Goal: Feedback & Contribution: Leave review/rating

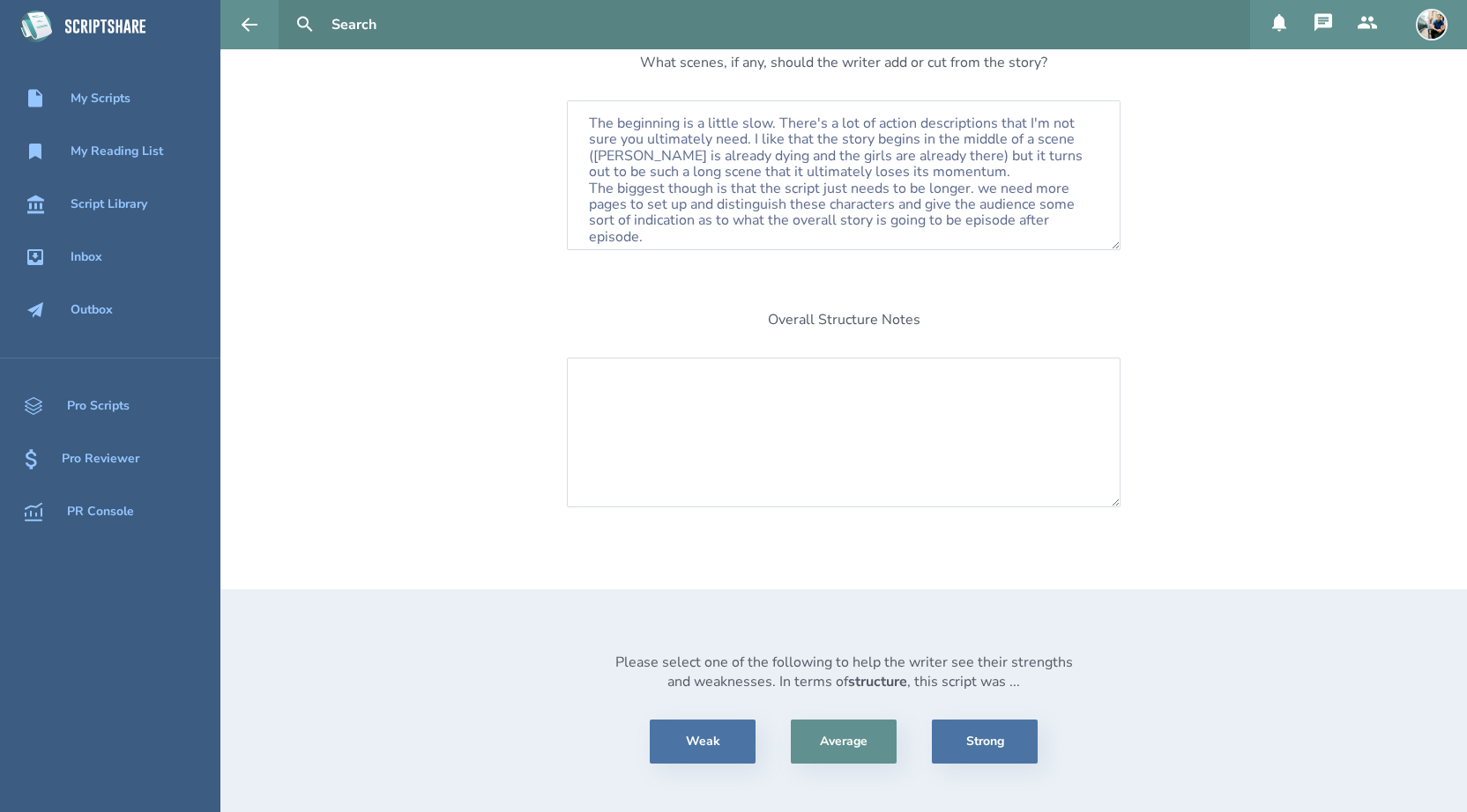
scroll to position [314, 0]
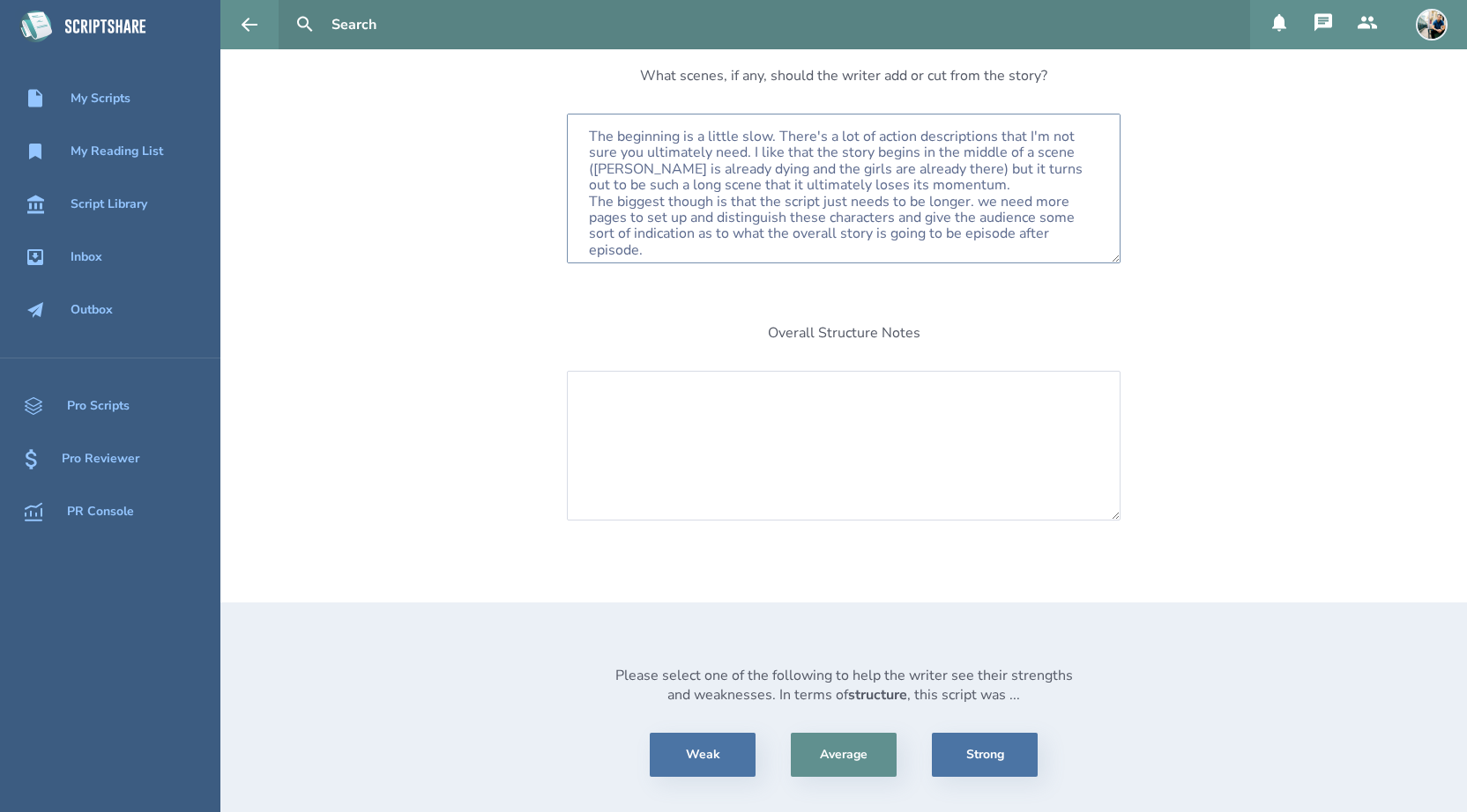
click at [980, 203] on textarea "The beginning is a little slow. There's a lot of action descriptions that I'm n…" at bounding box center [844, 189] width 554 height 150
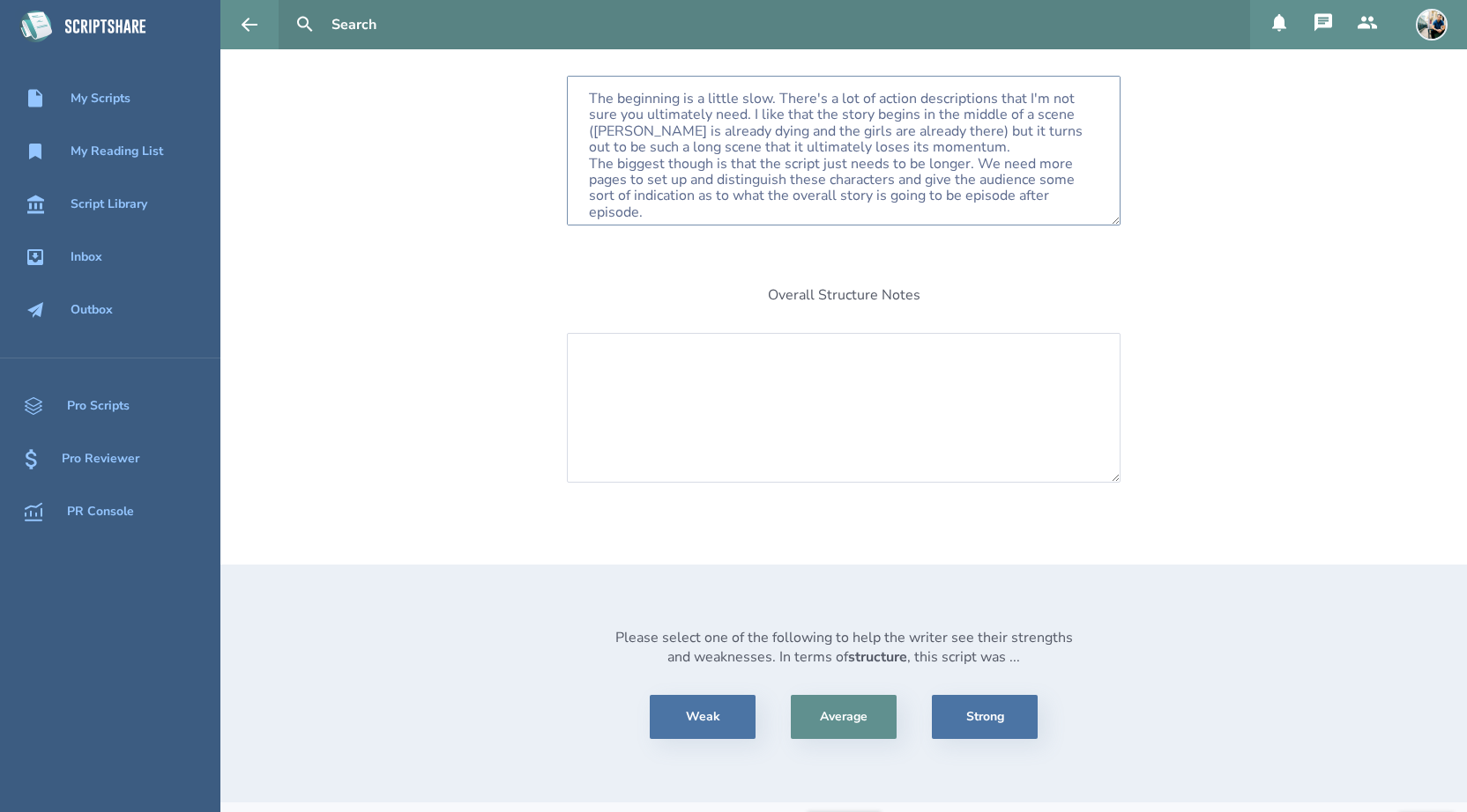
scroll to position [354, 0]
type textarea "The beginning is a little slow. There's a lot of action descriptions that I'm n…"
click at [591, 368] on textarea at bounding box center [844, 406] width 554 height 150
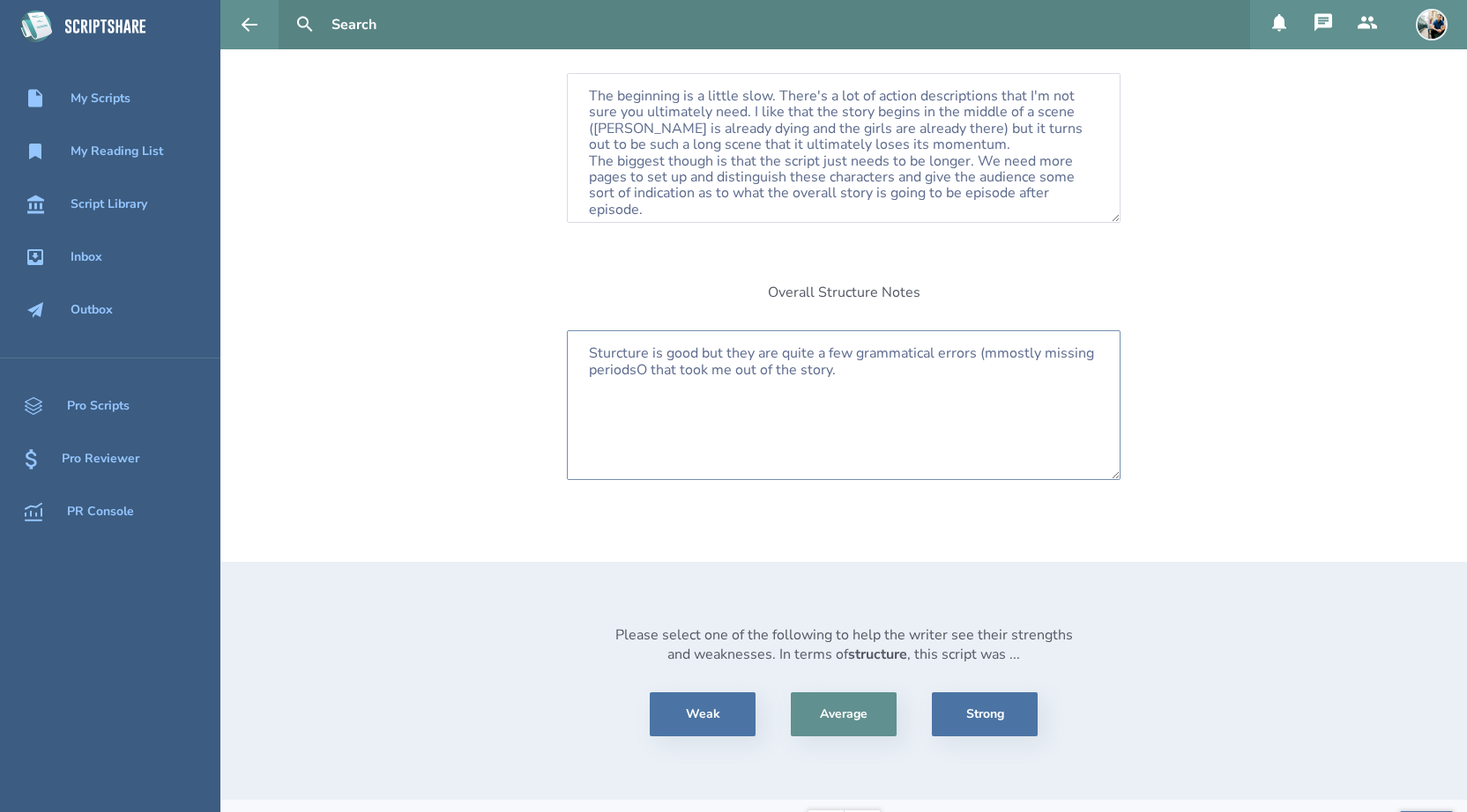
click at [609, 352] on textarea "Sturcture is good but they are quite a few grammatical errors (mmostly missing …" at bounding box center [844, 406] width 554 height 150
click at [1006, 357] on textarea "Structure is good but they are quite a few grammatical errors (mmostly missing …" at bounding box center [844, 406] width 554 height 150
click at [647, 370] on textarea "Structure is good but they are quite a few grammatical errors (mostly missing p…" at bounding box center [844, 406] width 554 height 150
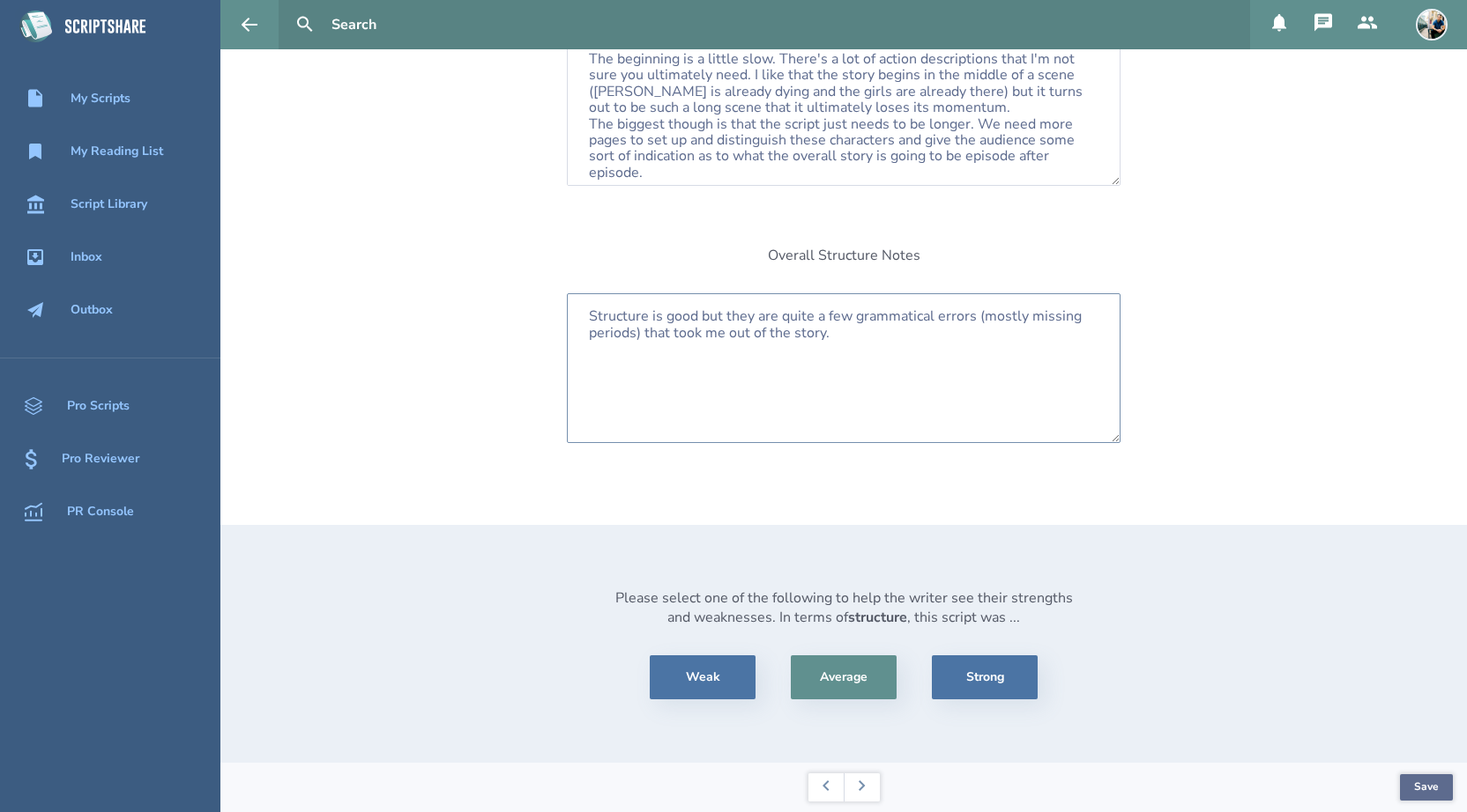
type textarea "Structure is good but they are quite a few grammatical errors (mostly missing p…"
click at [1421, 781] on button "Save" at bounding box center [1426, 787] width 53 height 26
click at [866, 786] on button at bounding box center [861, 787] width 36 height 28
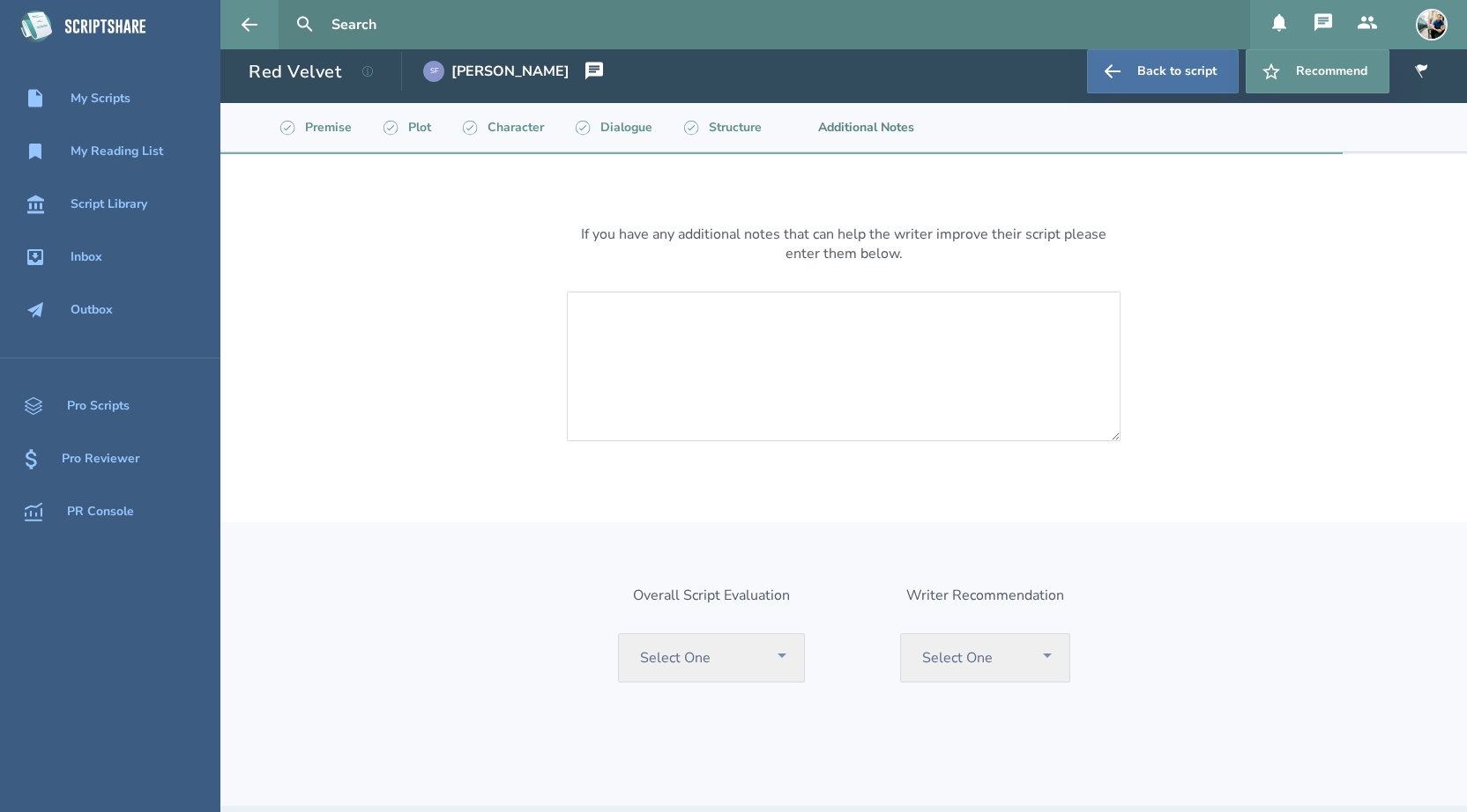
scroll to position [6, 0]
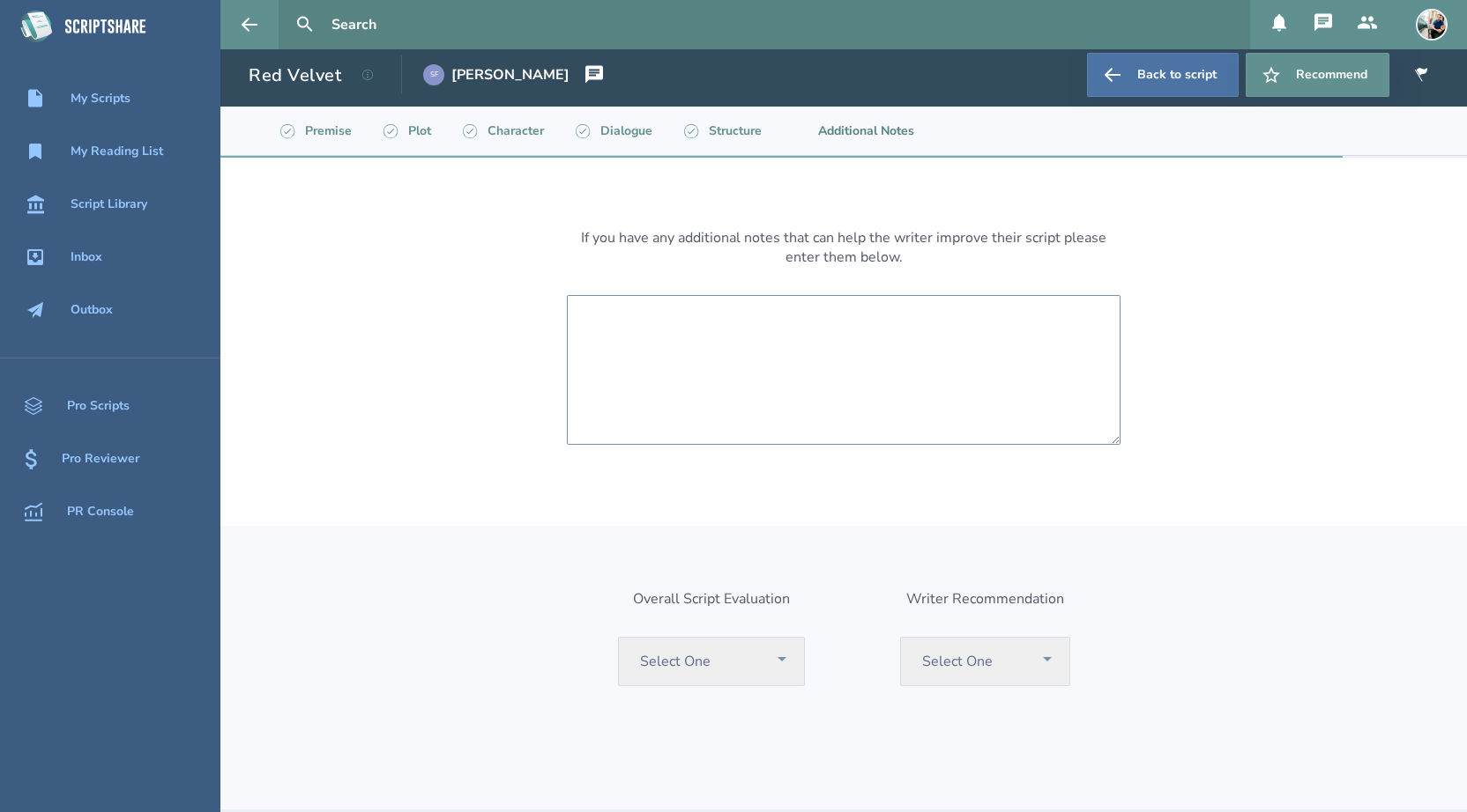
click at [587, 310] on textarea at bounding box center [844, 370] width 554 height 150
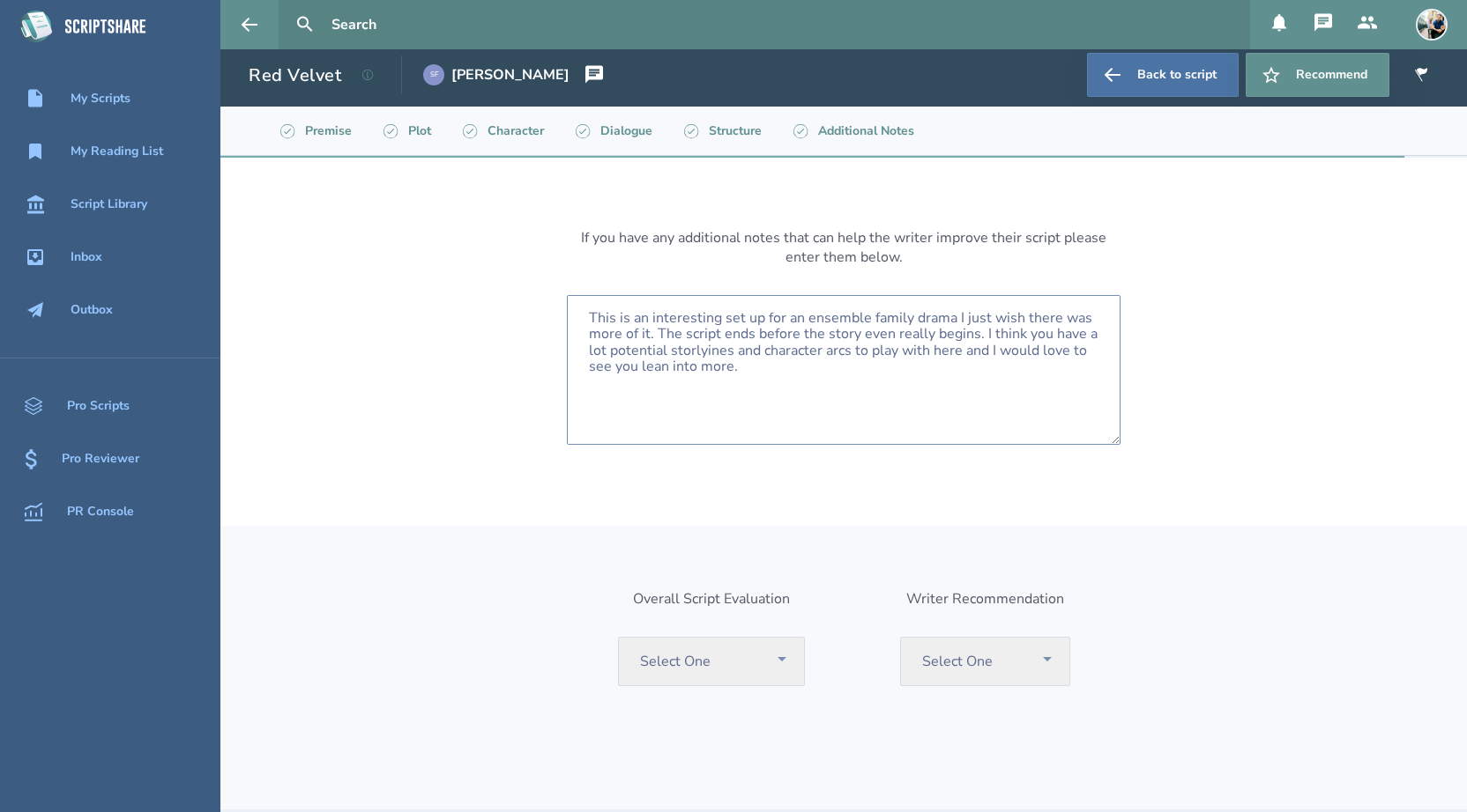
click at [706, 356] on textarea "This is an interesting set up for an ensemble family drama I just wish there wa…" at bounding box center [844, 370] width 554 height 150
click at [773, 374] on textarea "This is an interesting set up for an ensemble family drama I just wish there wa…" at bounding box center [844, 370] width 554 height 150
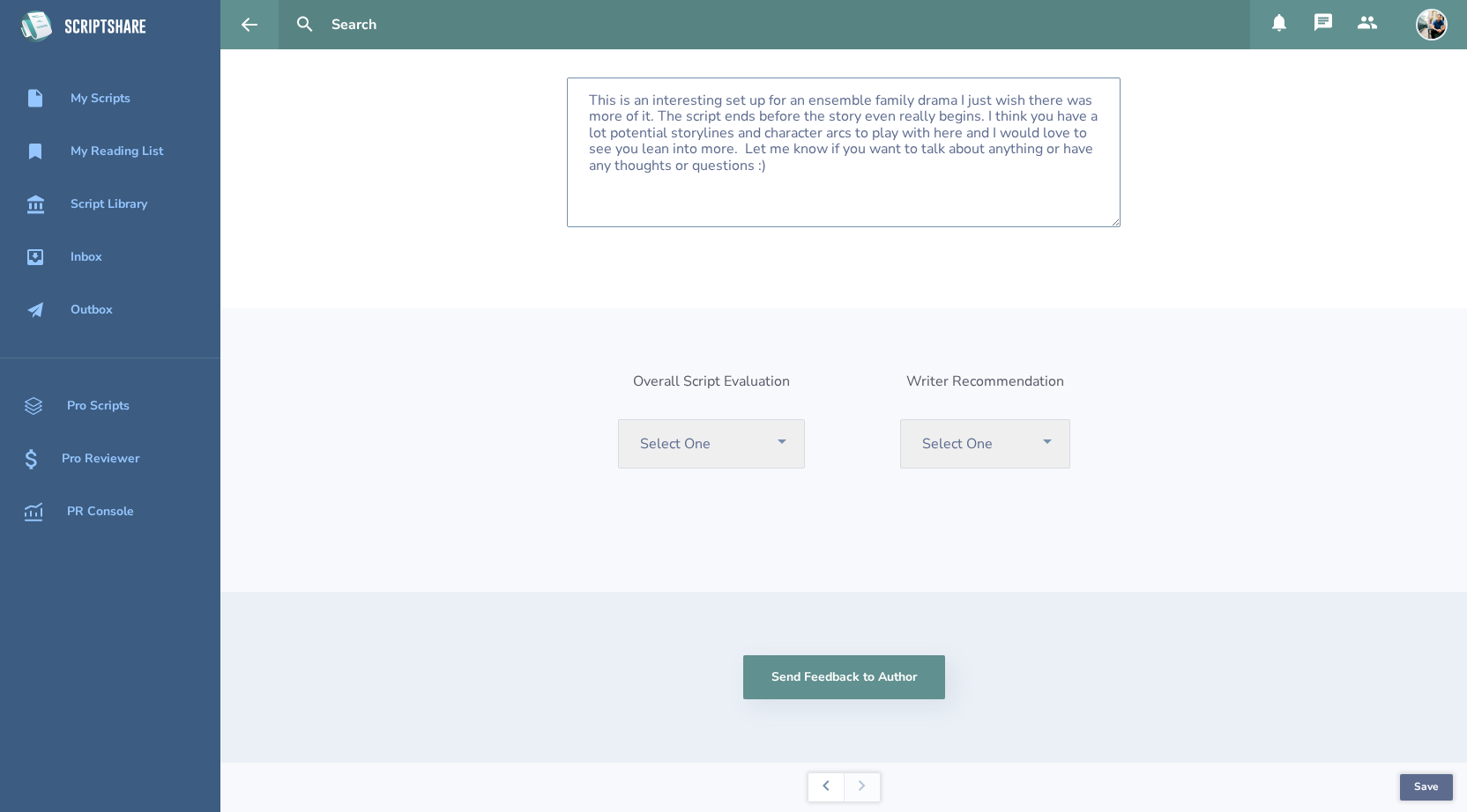
type textarea "This is an interesting set up for an ensemble family drama I just wish there wa…"
click at [1422, 798] on button "Save" at bounding box center [1426, 787] width 53 height 26
click at [827, 785] on icon at bounding box center [826, 786] width 7 height 11
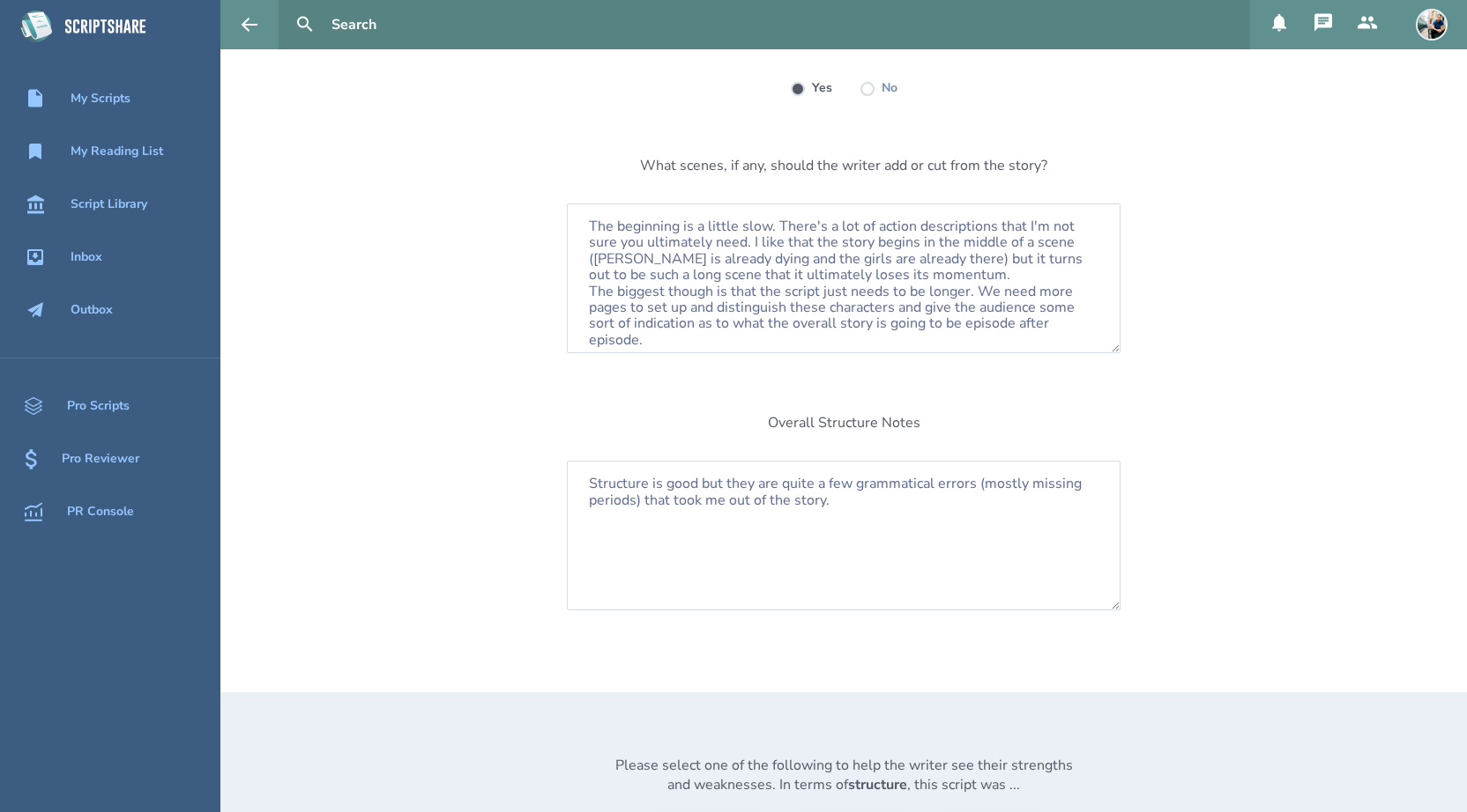
scroll to position [391, 0]
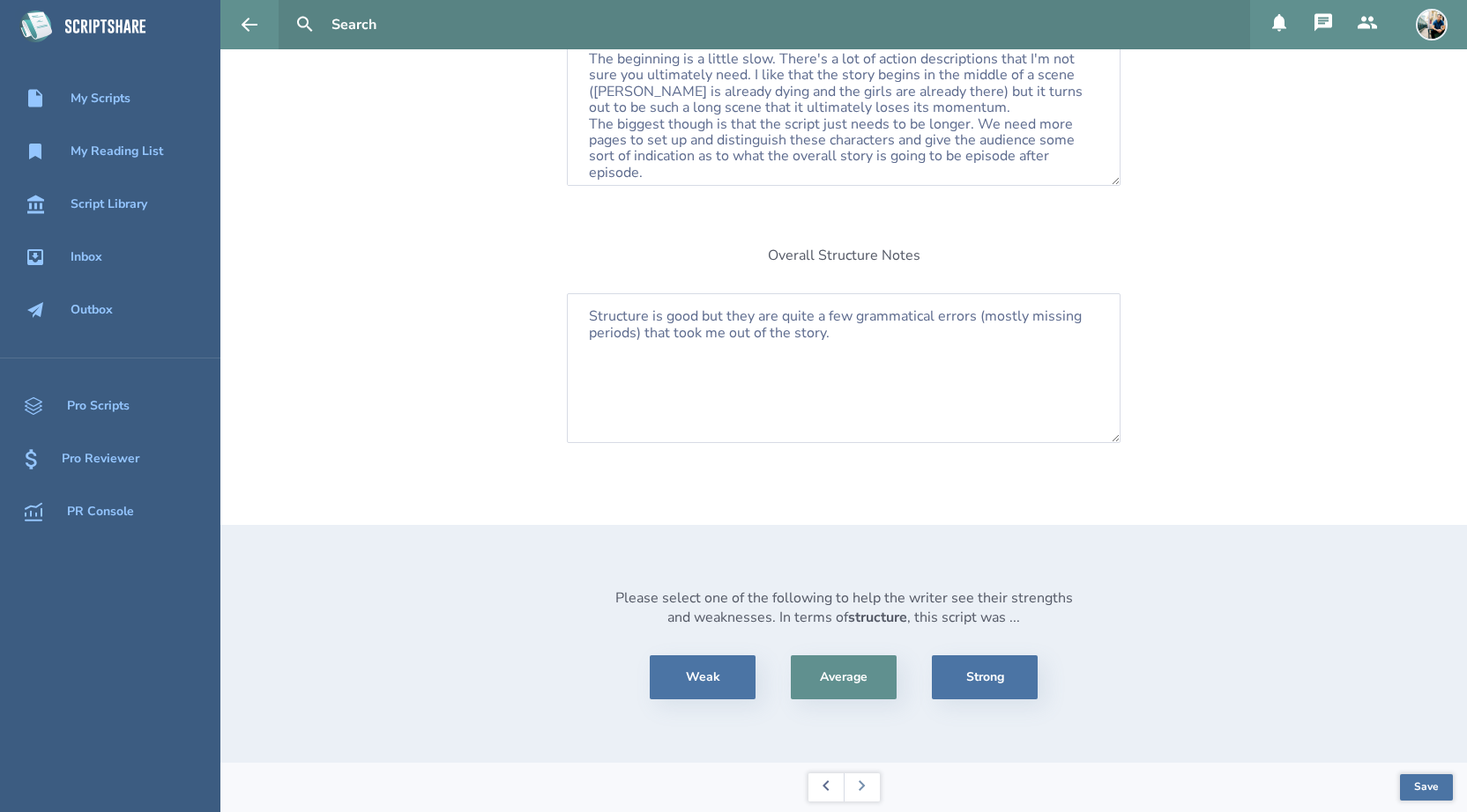
click at [808, 780] on button at bounding box center [826, 787] width 35 height 28
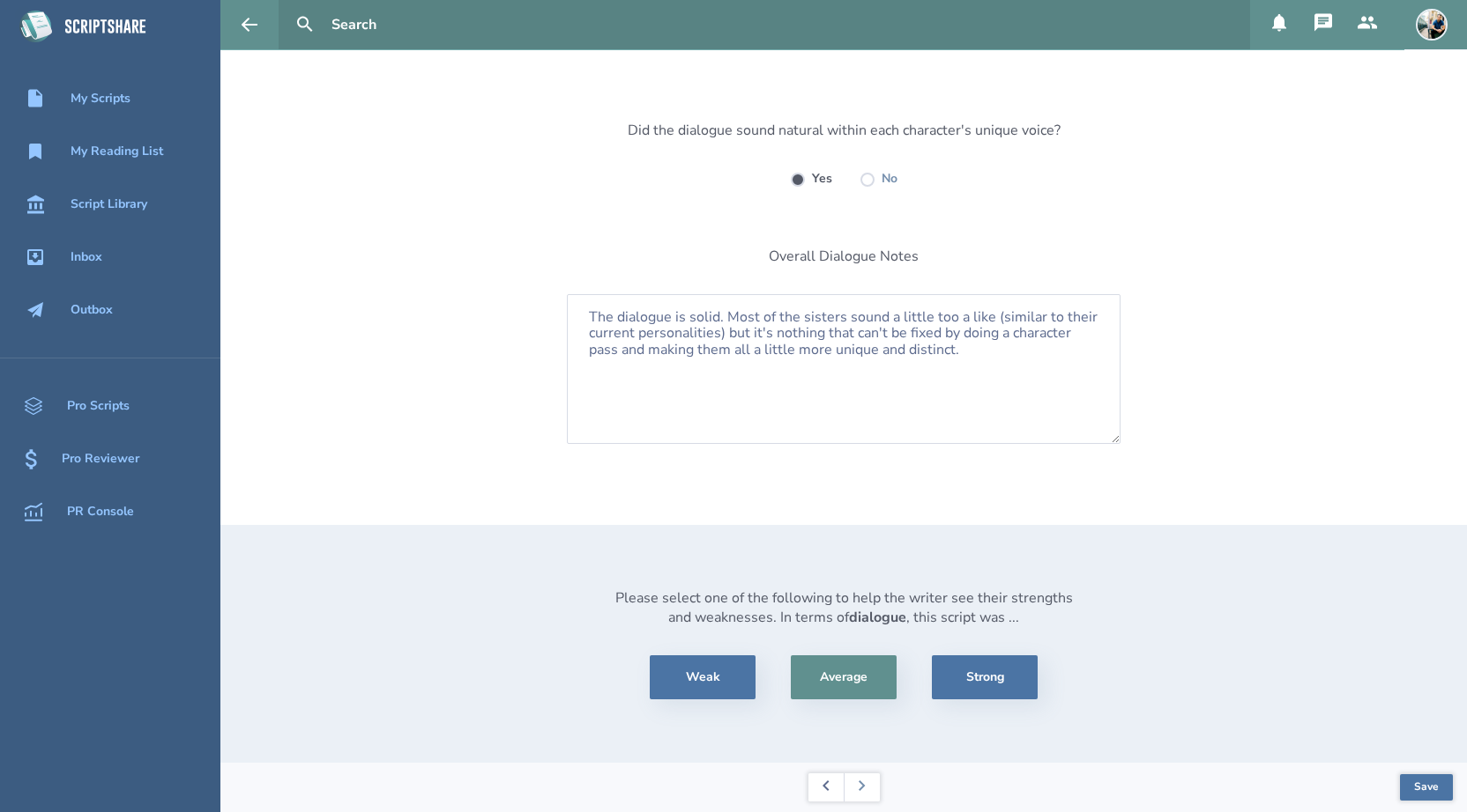
click at [822, 789] on icon at bounding box center [826, 786] width 7 height 11
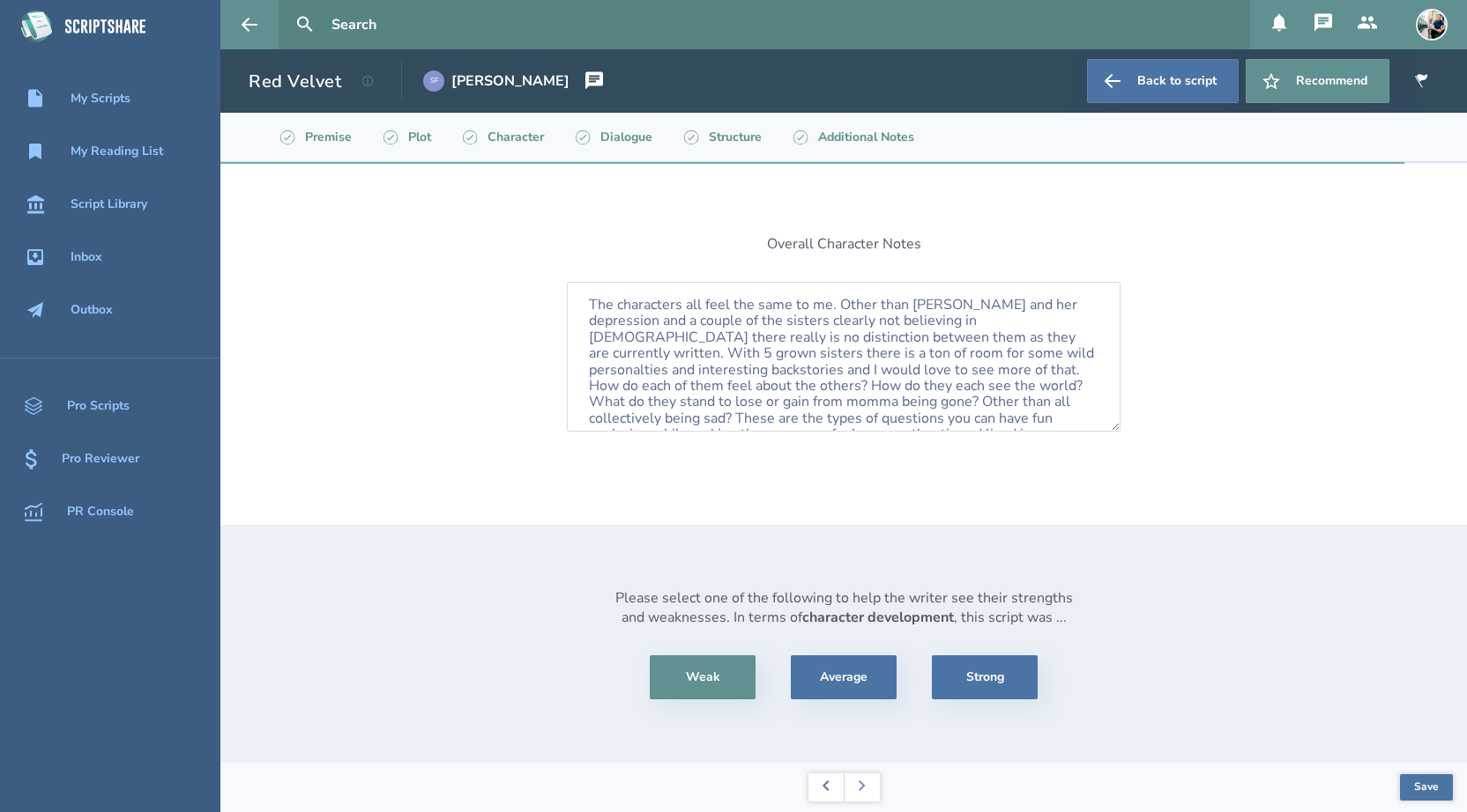
scroll to position [0, 0]
click at [825, 784] on icon at bounding box center [825, 786] width 6 height 11
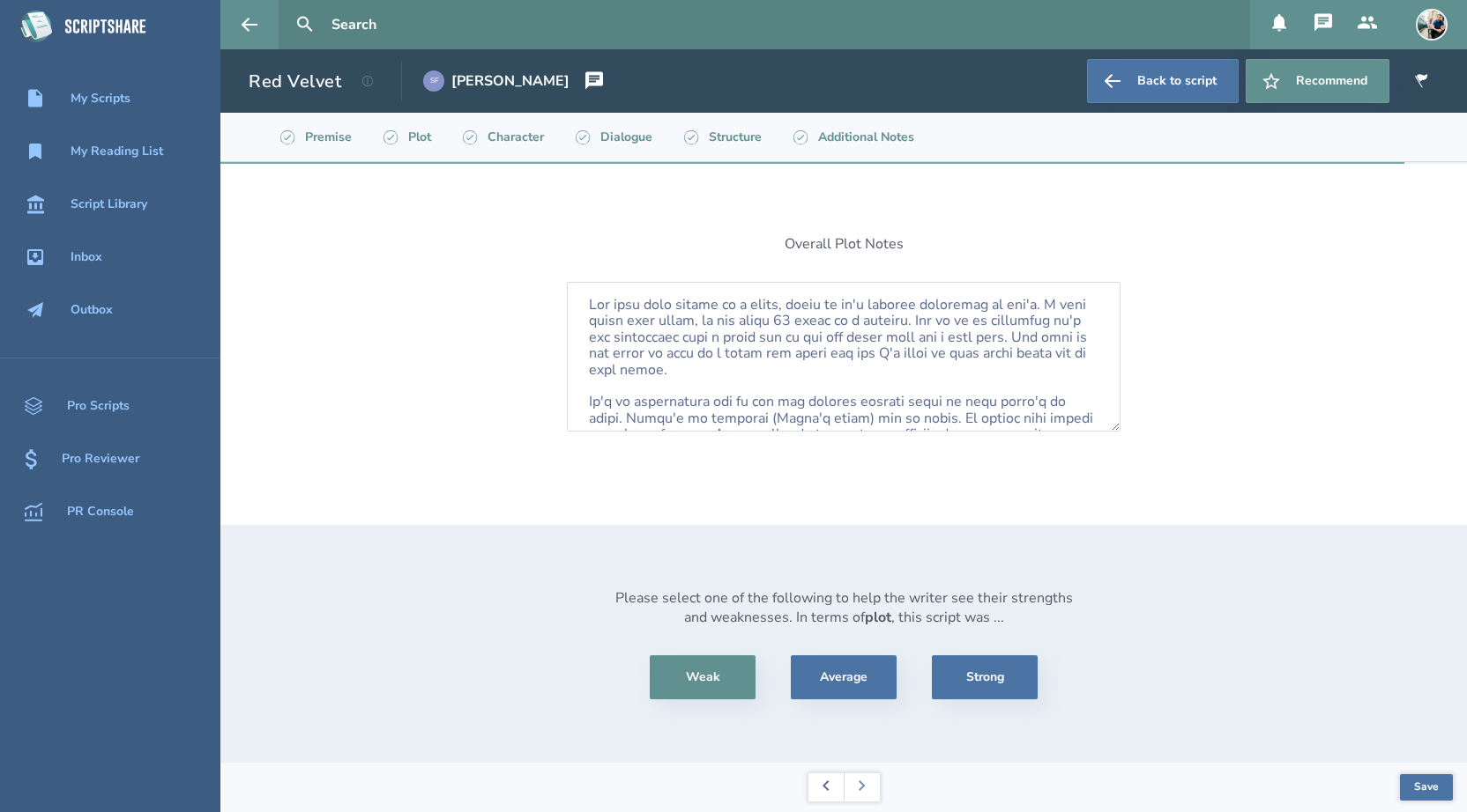
click at [831, 781] on button at bounding box center [826, 787] width 35 height 28
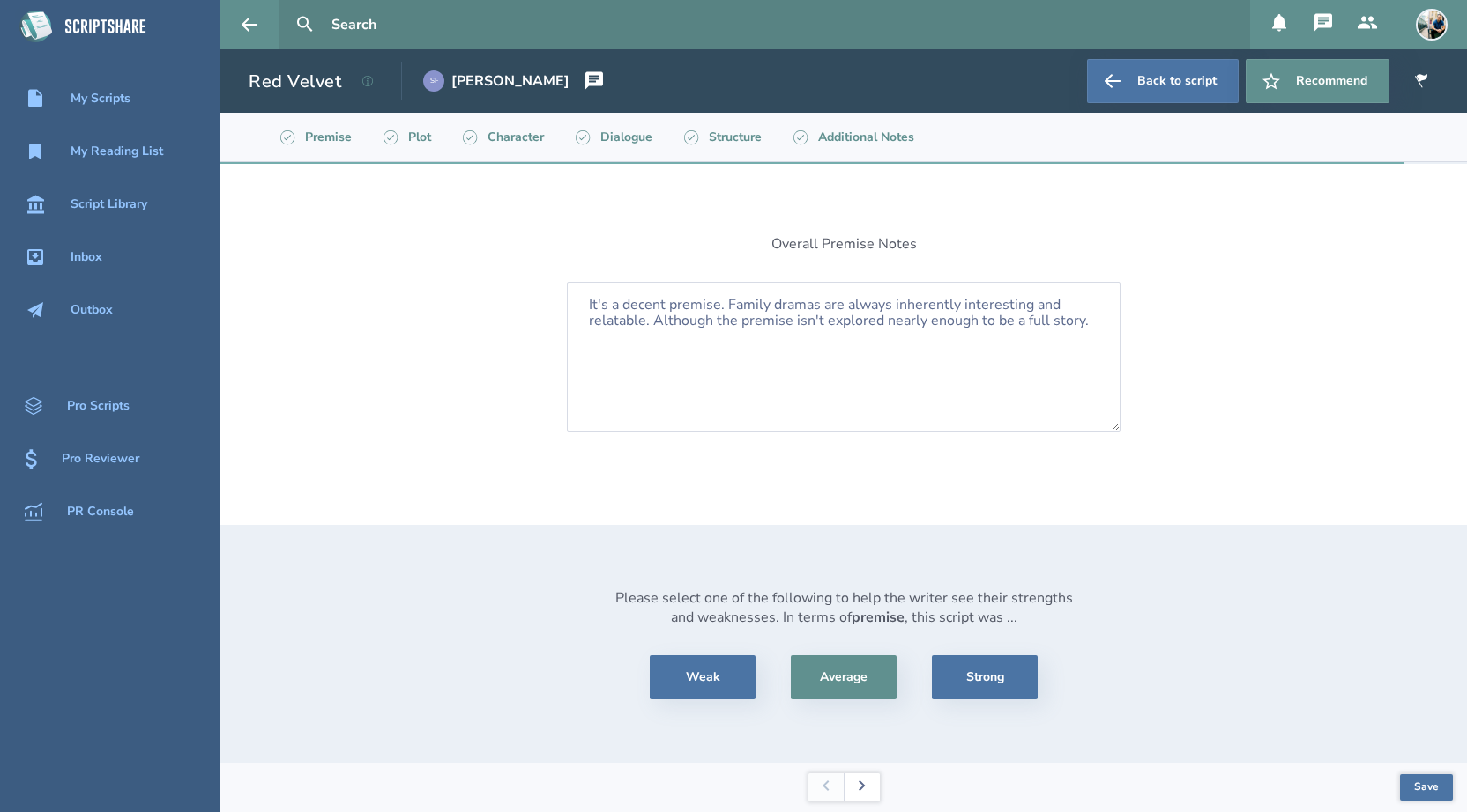
click at [868, 781] on button at bounding box center [861, 787] width 36 height 28
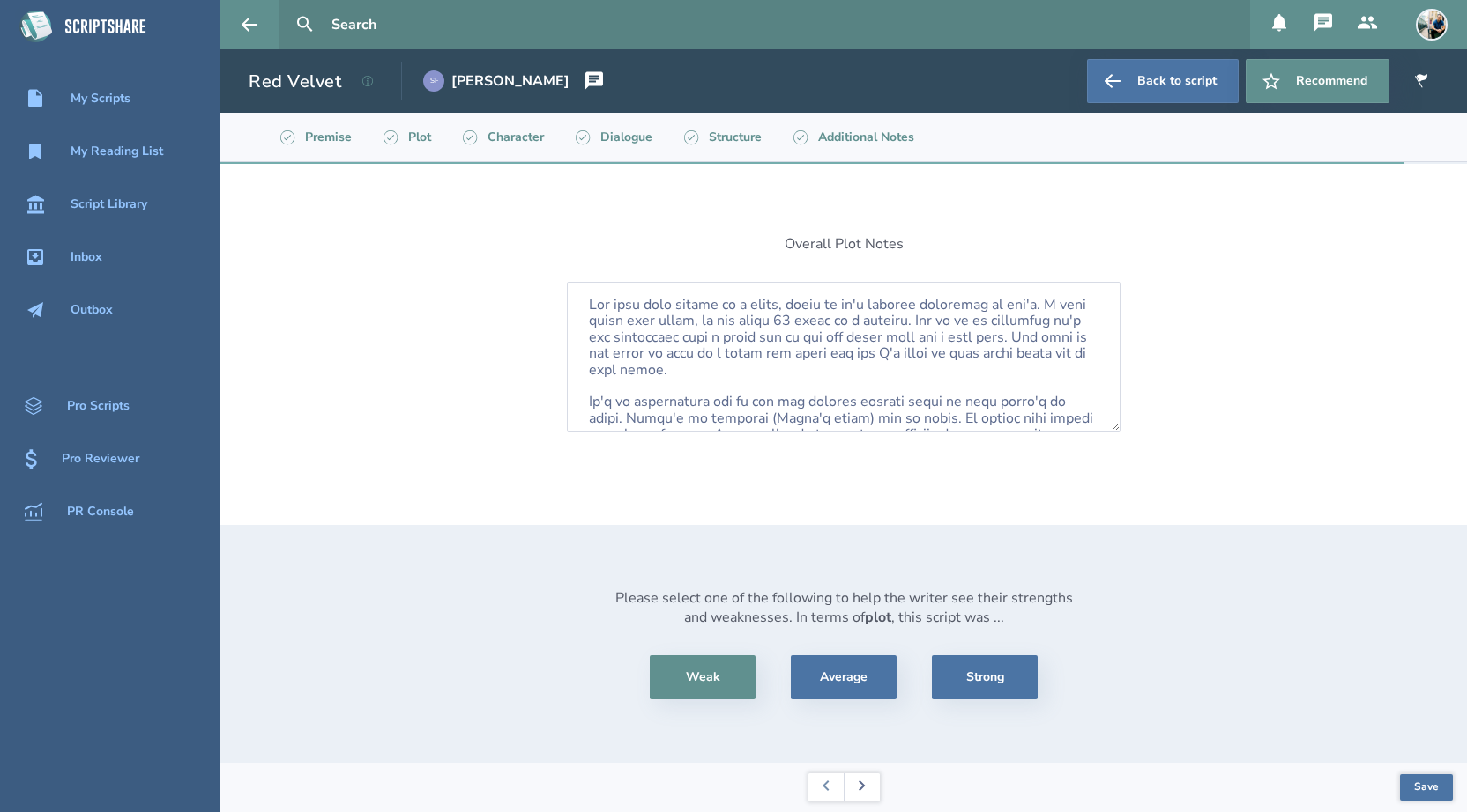
click at [868, 781] on button at bounding box center [861, 787] width 36 height 28
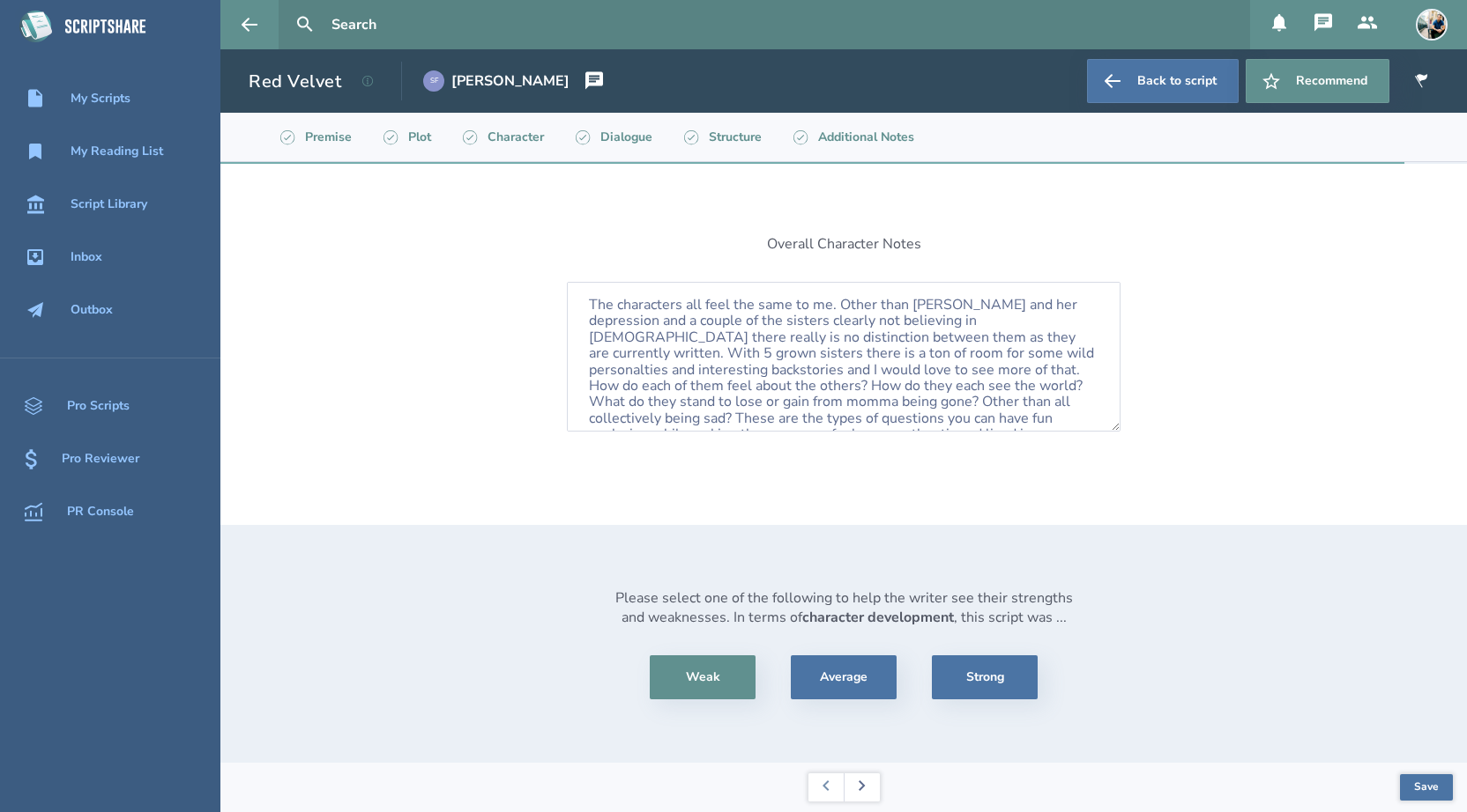
click at [868, 781] on button at bounding box center [861, 787] width 36 height 28
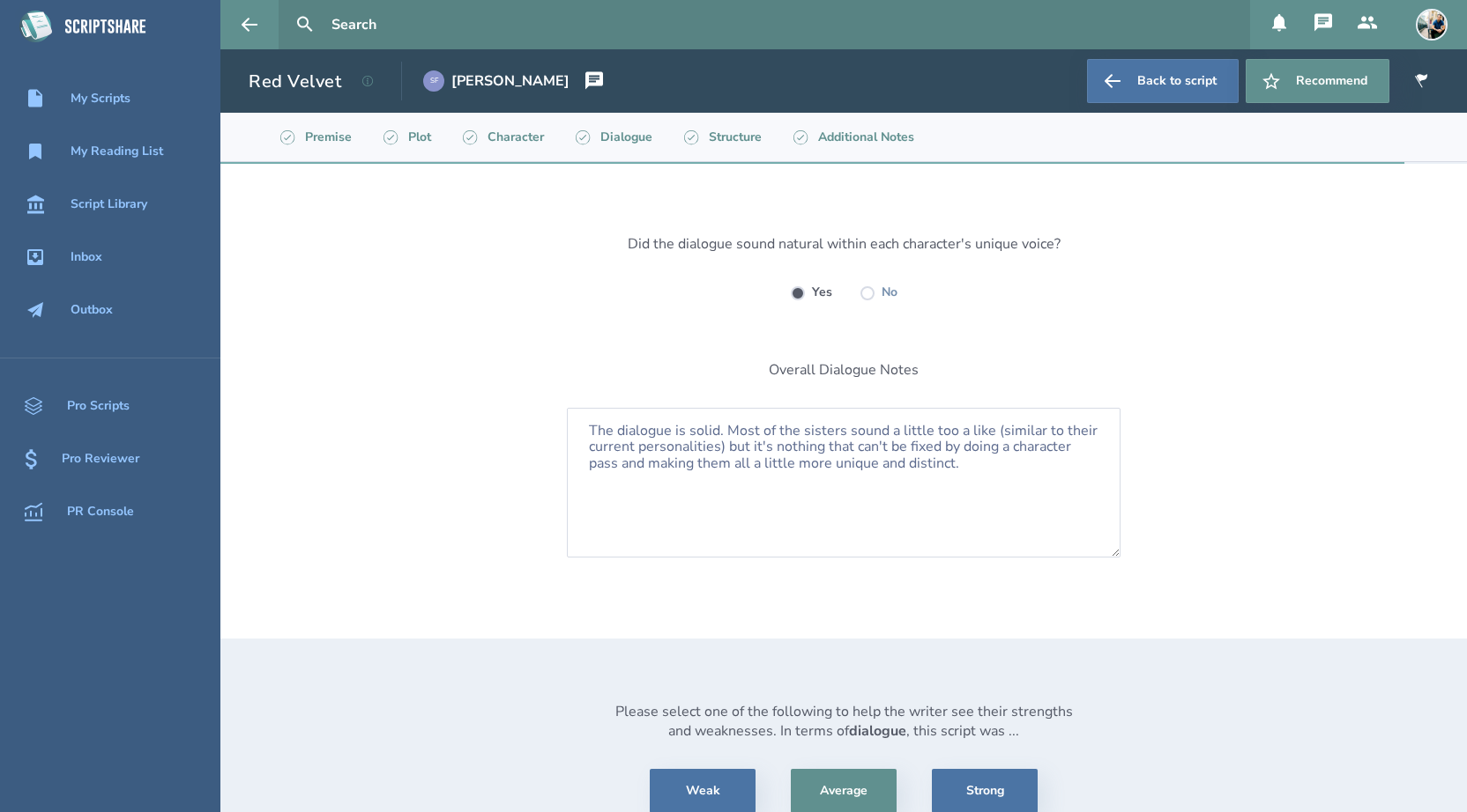
scroll to position [114, 0]
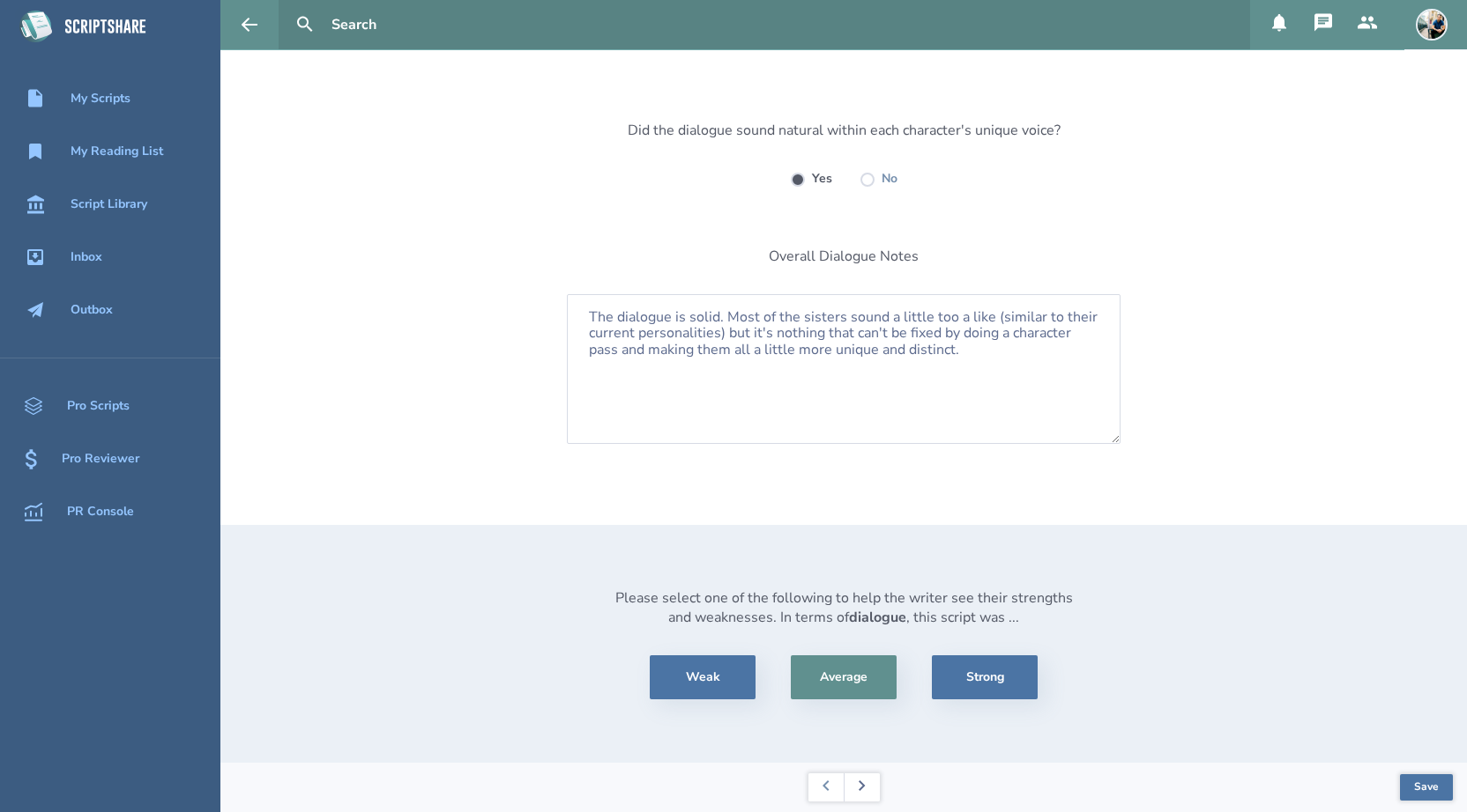
click at [869, 782] on button at bounding box center [861, 787] width 36 height 28
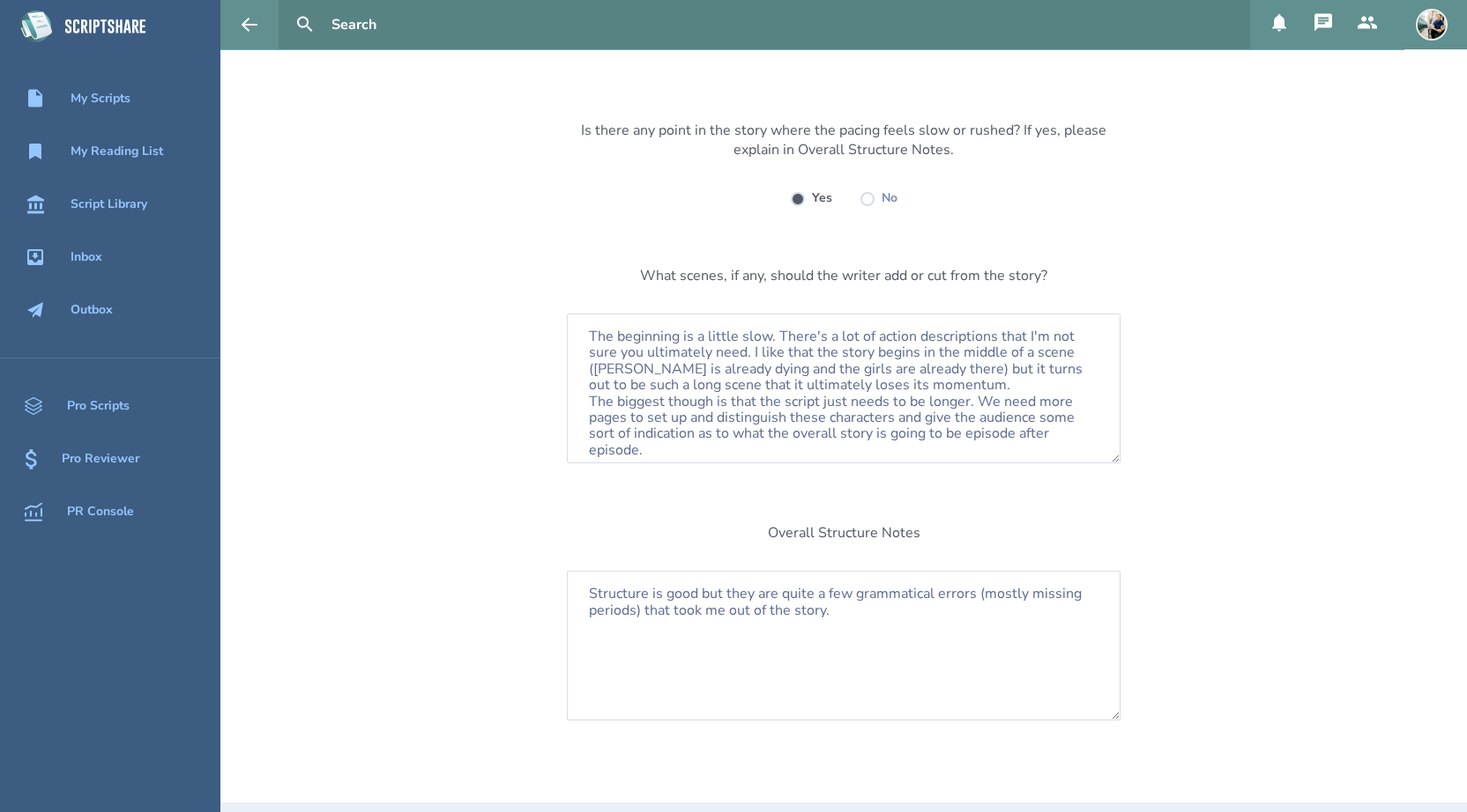
scroll to position [391, 0]
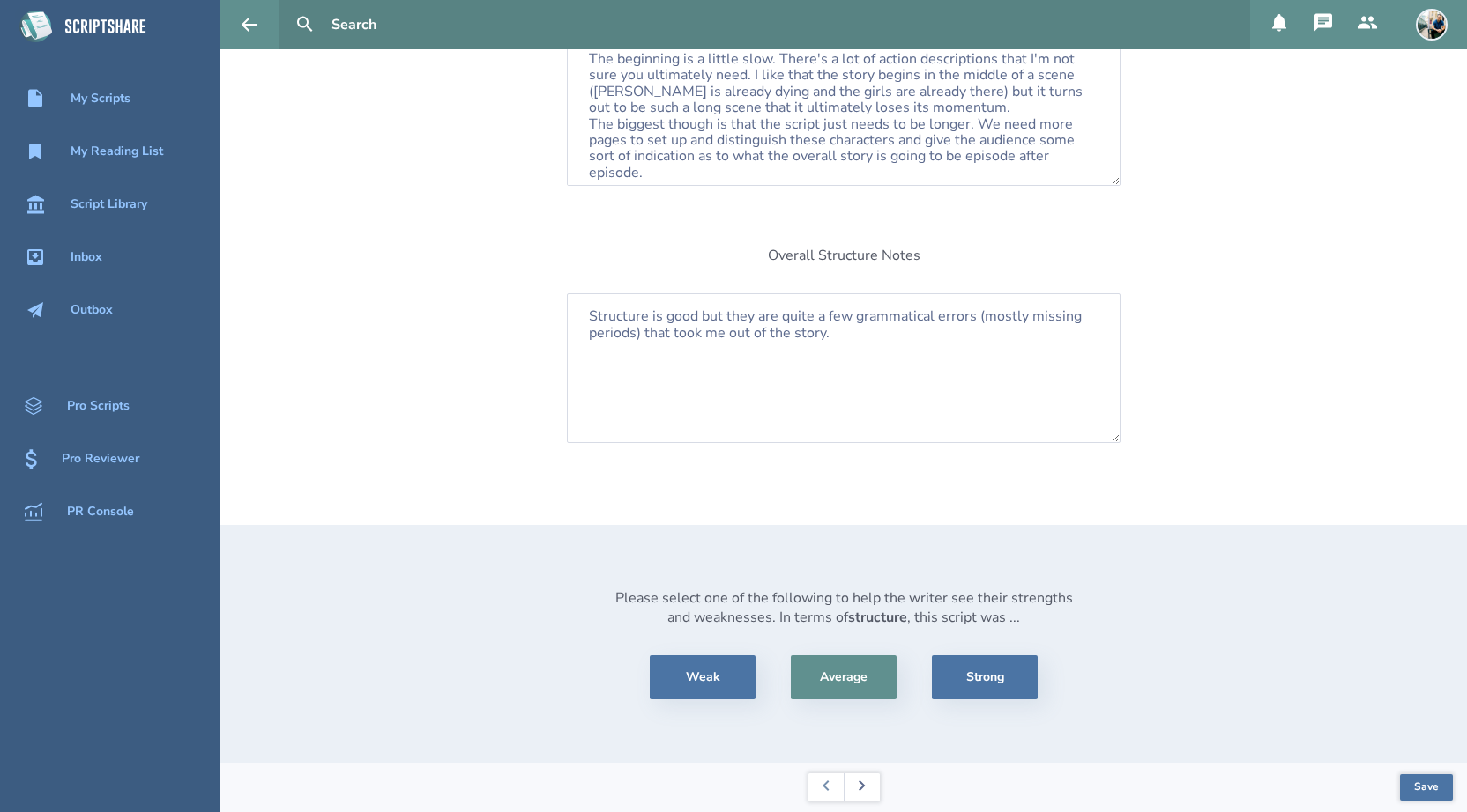
click at [876, 781] on button at bounding box center [861, 787] width 36 height 28
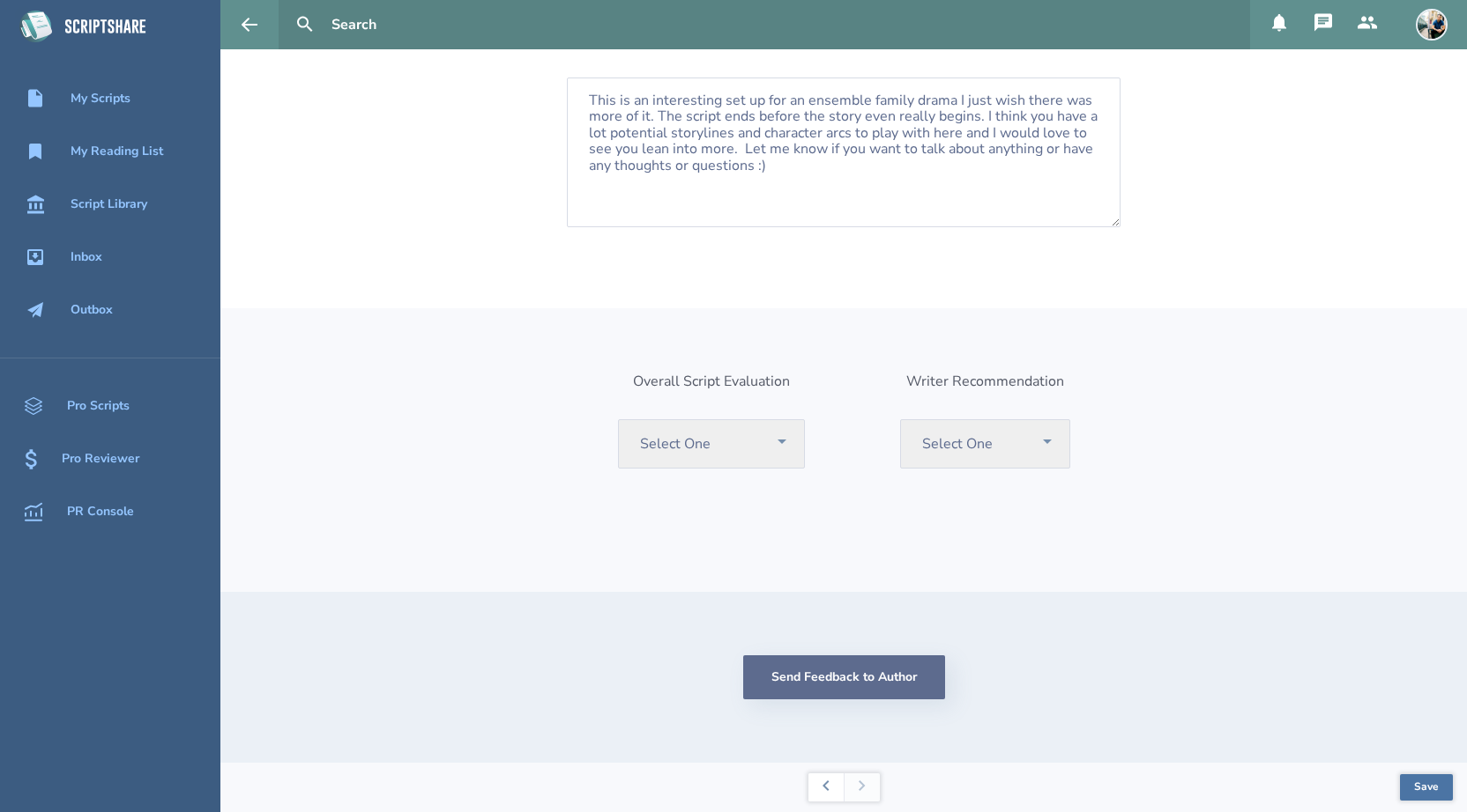
click at [879, 670] on button "Send Feedback to Author" at bounding box center [843, 677] width 202 height 44
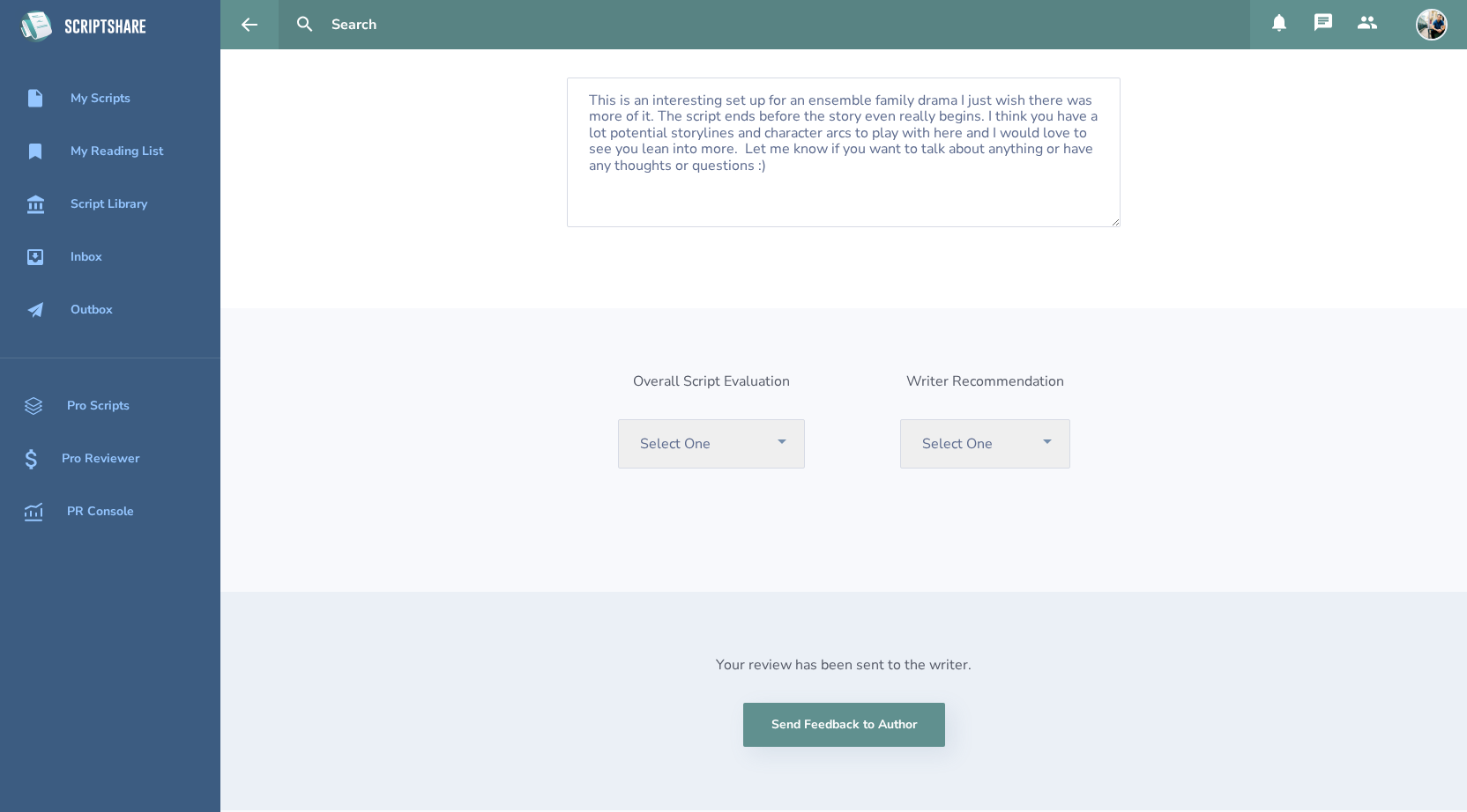
scroll to position [0, 0]
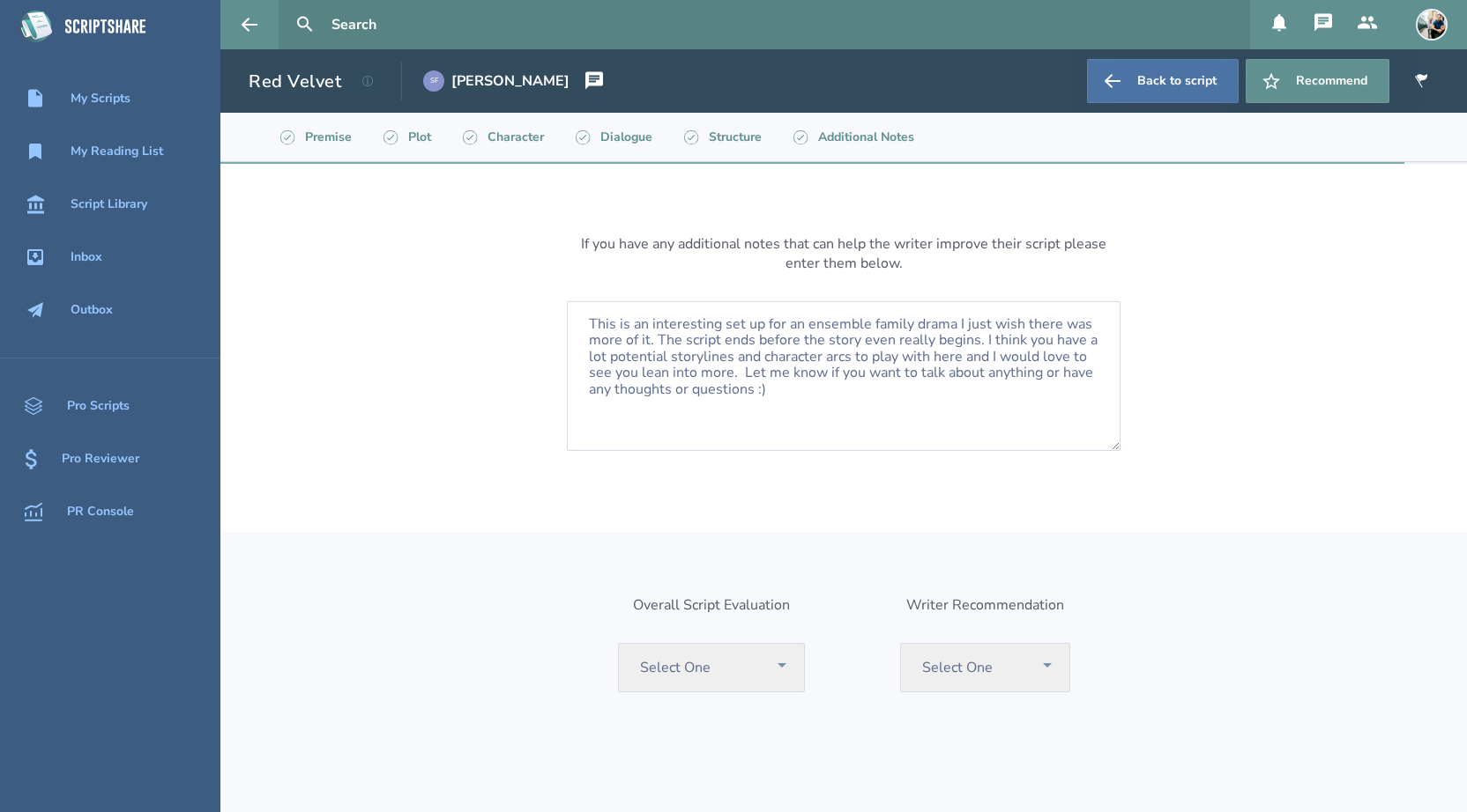
click at [333, 85] on h1 "Red Velvet" at bounding box center [295, 81] width 93 height 24
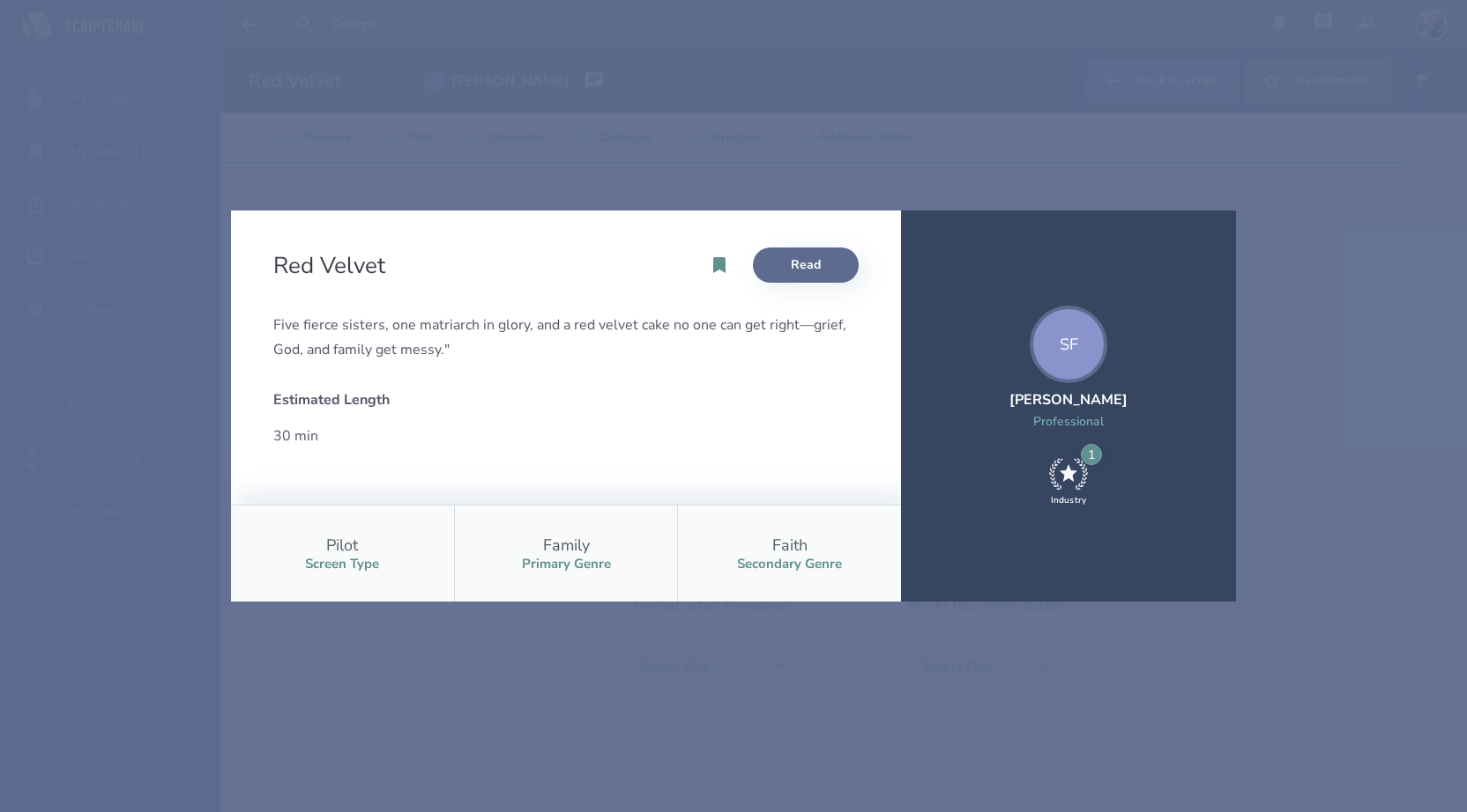
click at [777, 268] on link "Read" at bounding box center [805, 265] width 106 height 35
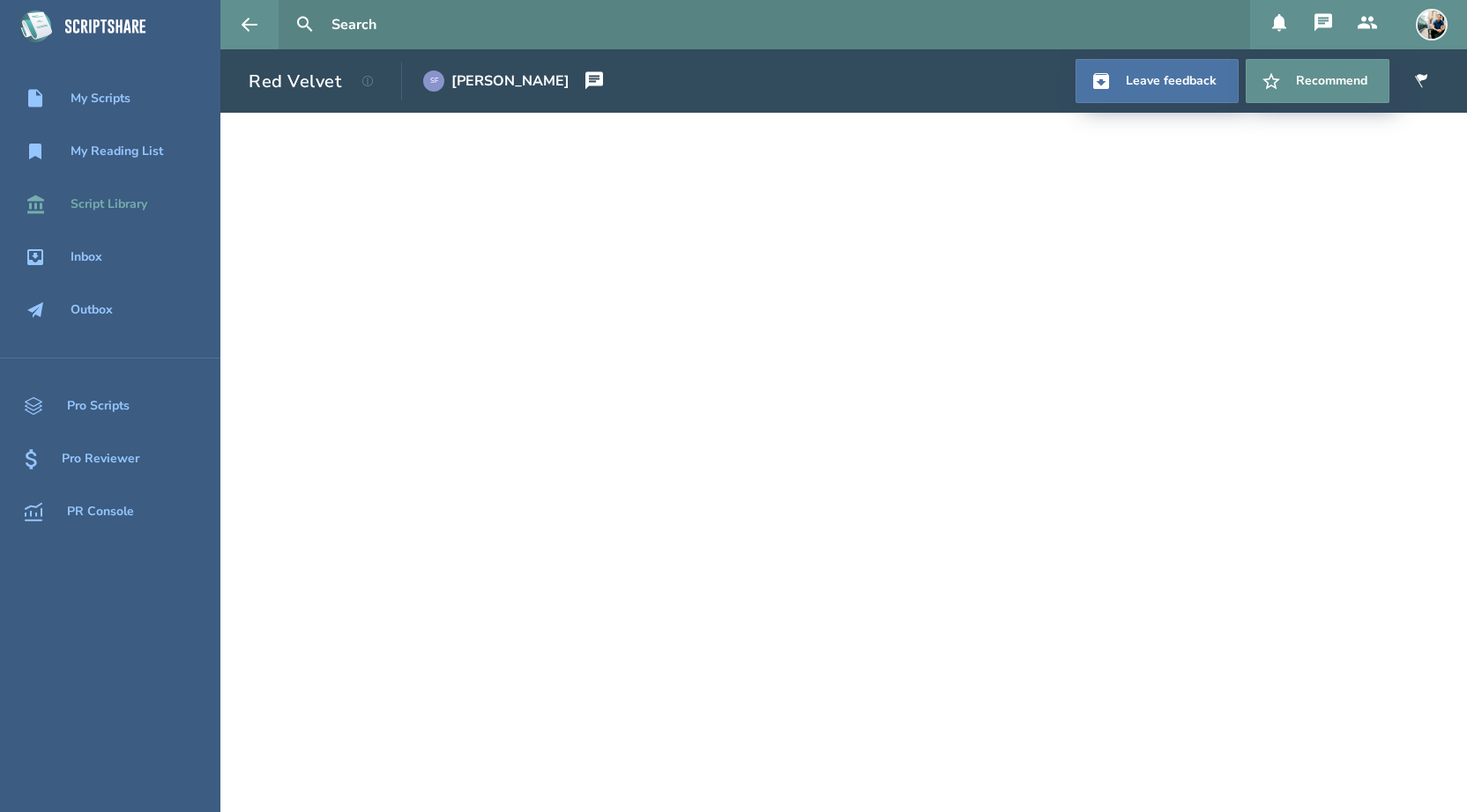
click at [138, 194] on div "Script Library" at bounding box center [110, 205] width 221 height 21
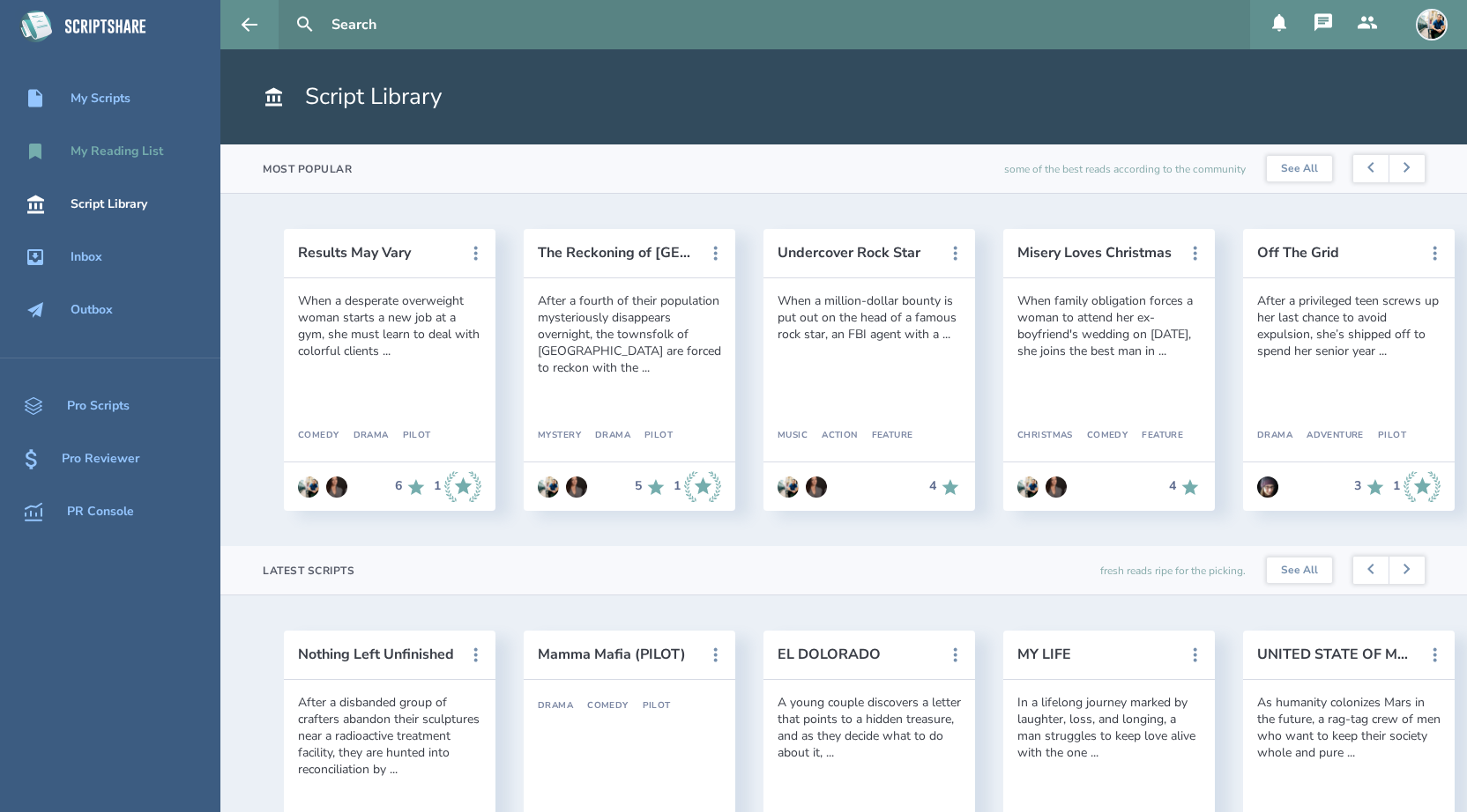
click at [144, 152] on div "My Reading List" at bounding box center [116, 152] width 93 height 14
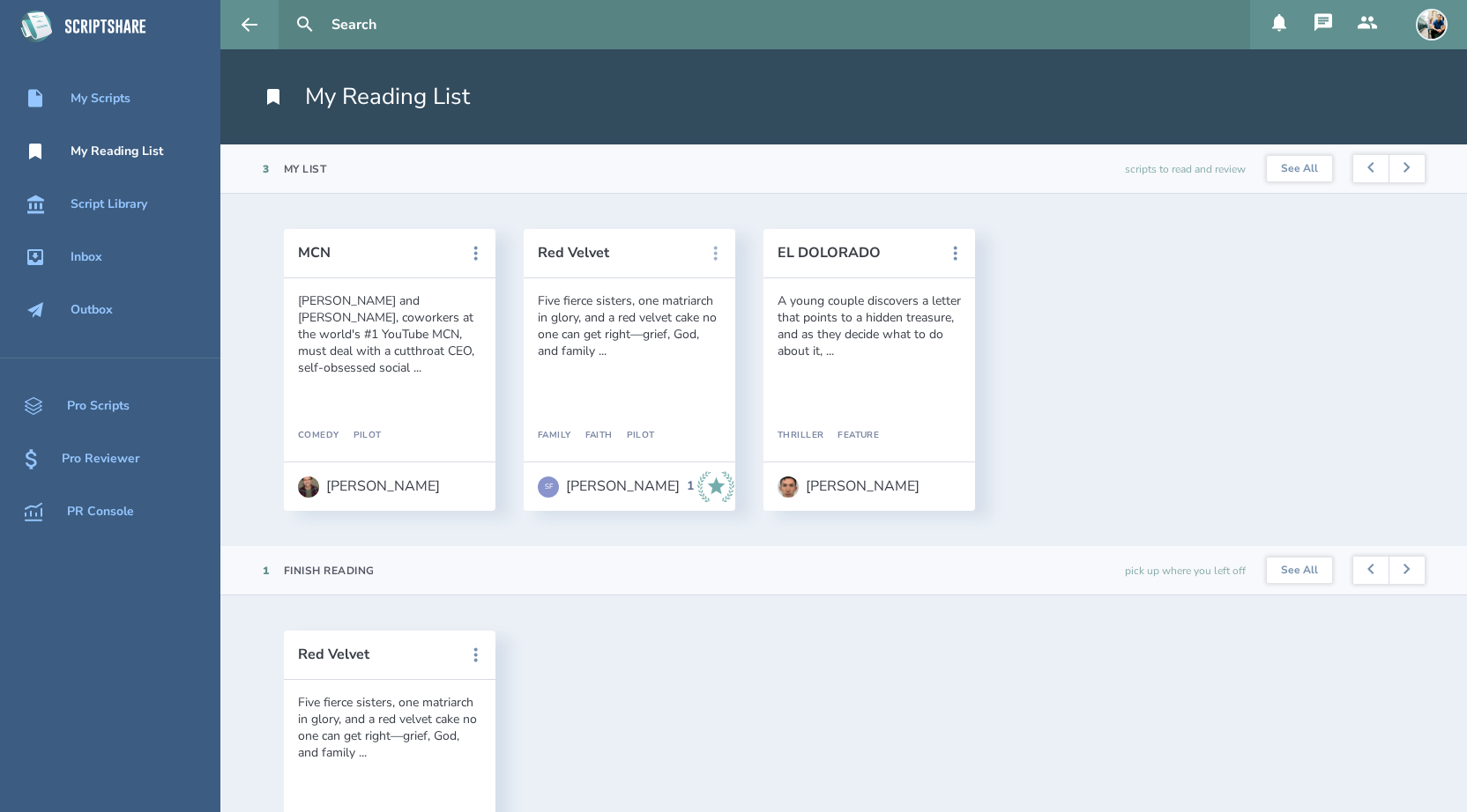
click at [718, 238] on button at bounding box center [715, 254] width 39 height 39
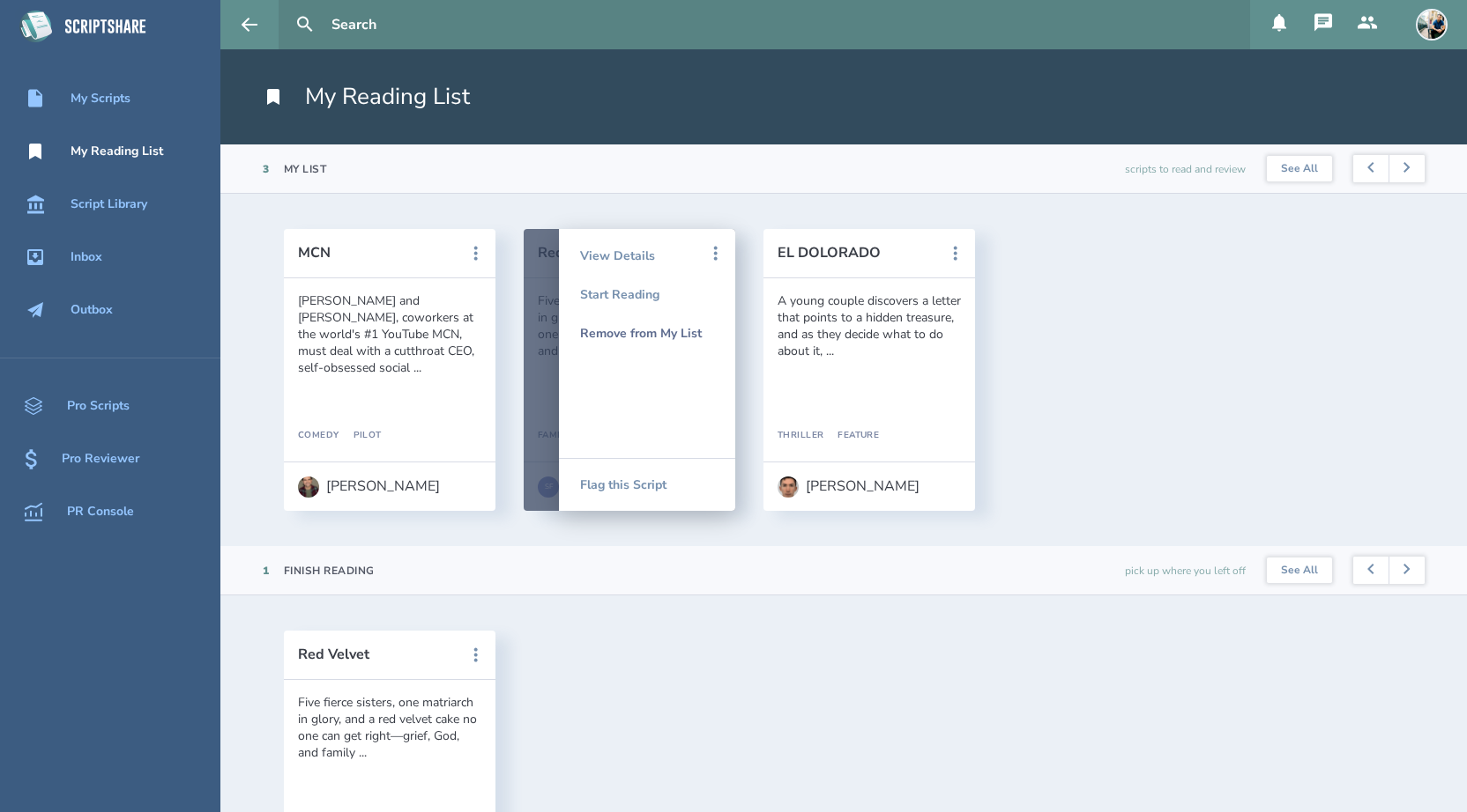
click at [628, 336] on div "Remove from My List" at bounding box center [647, 333] width 134 height 39
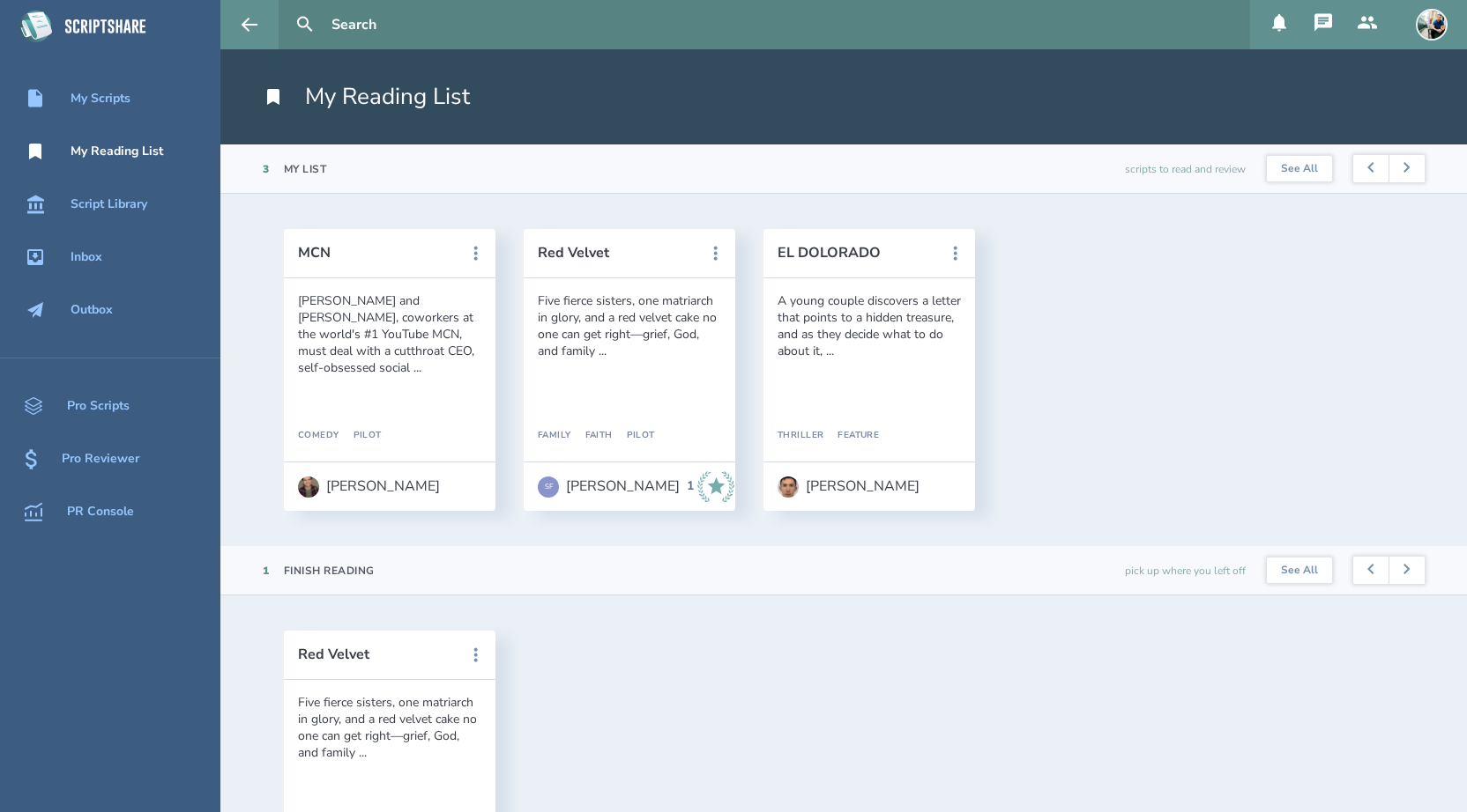
click at [409, 21] on input "text" at bounding box center [783, 25] width 918 height 49
type input "mick"
click at [286, 5] on button at bounding box center [305, 25] width 39 height 39
